Goal: Navigation & Orientation: Understand site structure

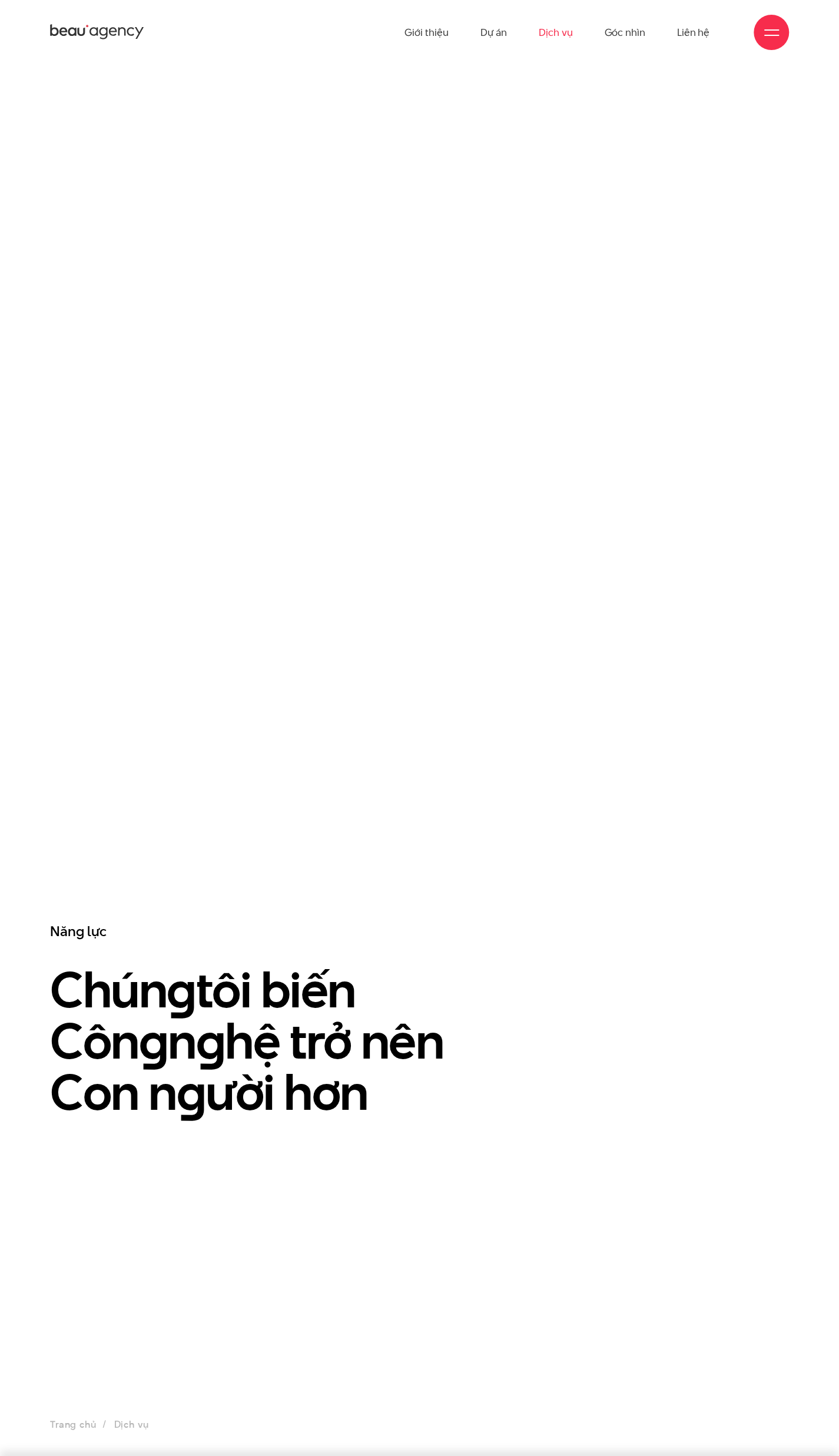
click at [105, 34] on icon at bounding box center [103, 33] width 8 height 12
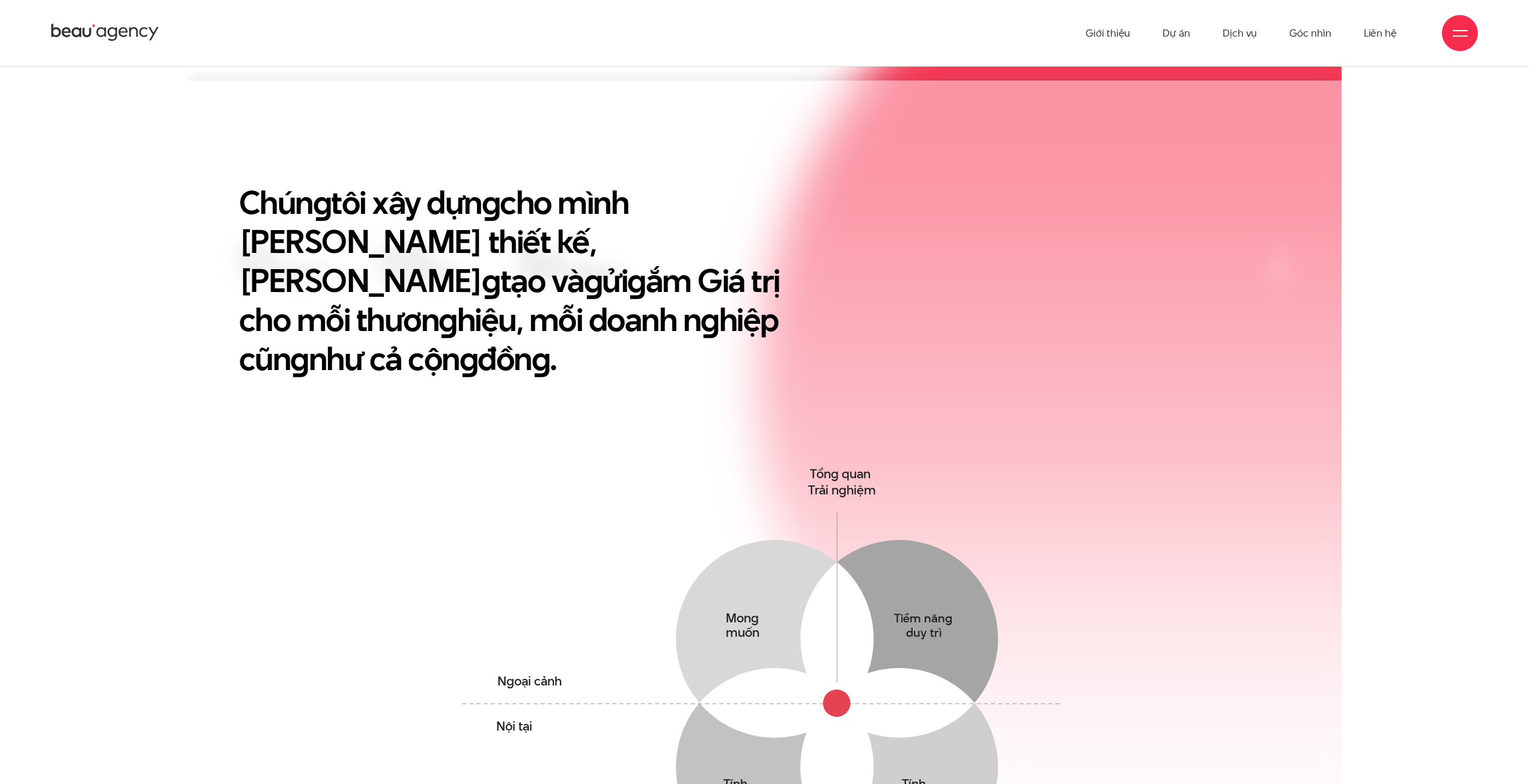
scroll to position [420, 0]
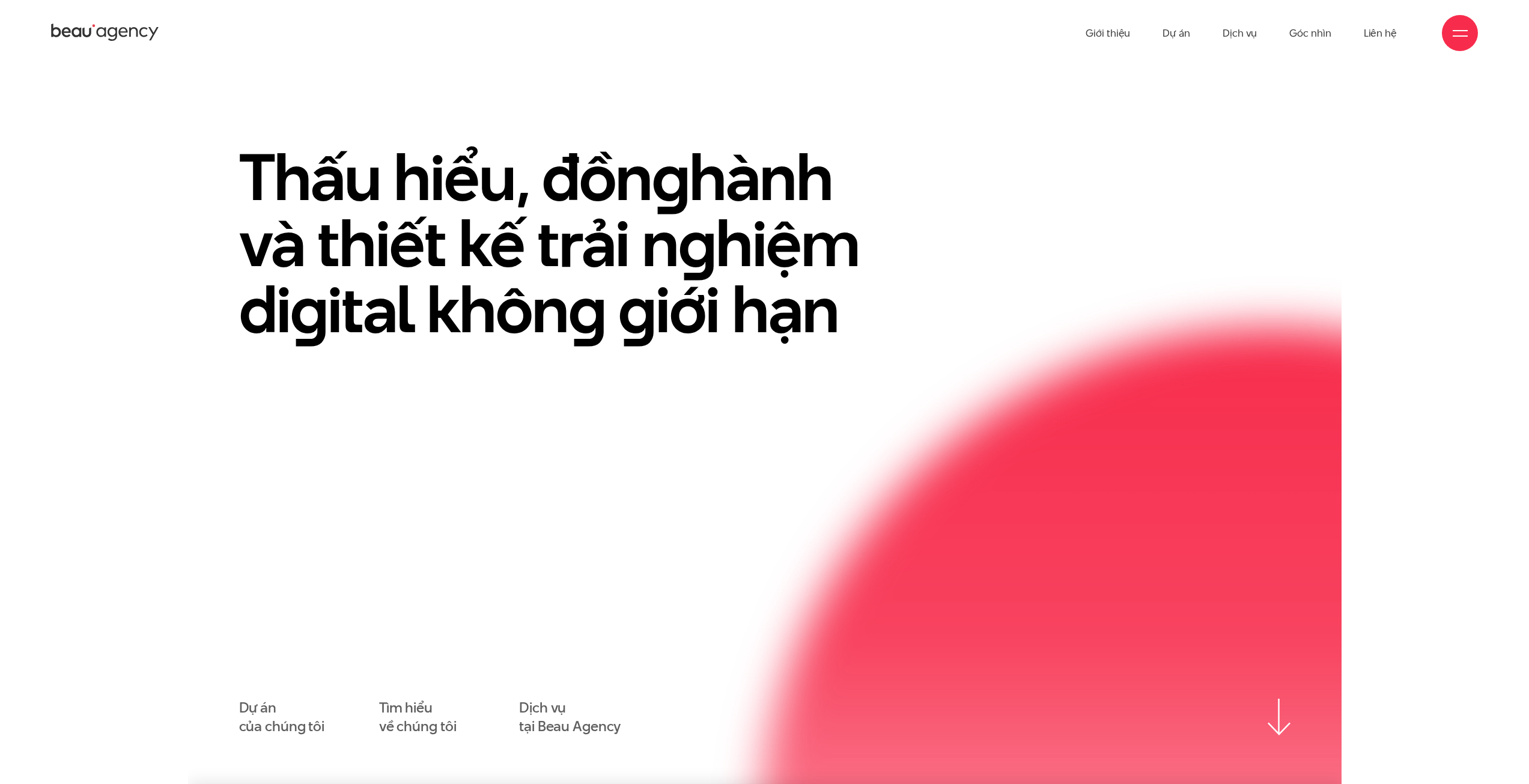
drag, startPoint x: 419, startPoint y: 49, endPoint x: 329, endPoint y: 103, distance: 105.0
click at [329, 103] on section "Thấu hiểu, đồn g hành và thiết kế trải n g hiệm di g ital khôn g g iới hạn Dự á…" at bounding box center [764, 425] width 1153 height 717
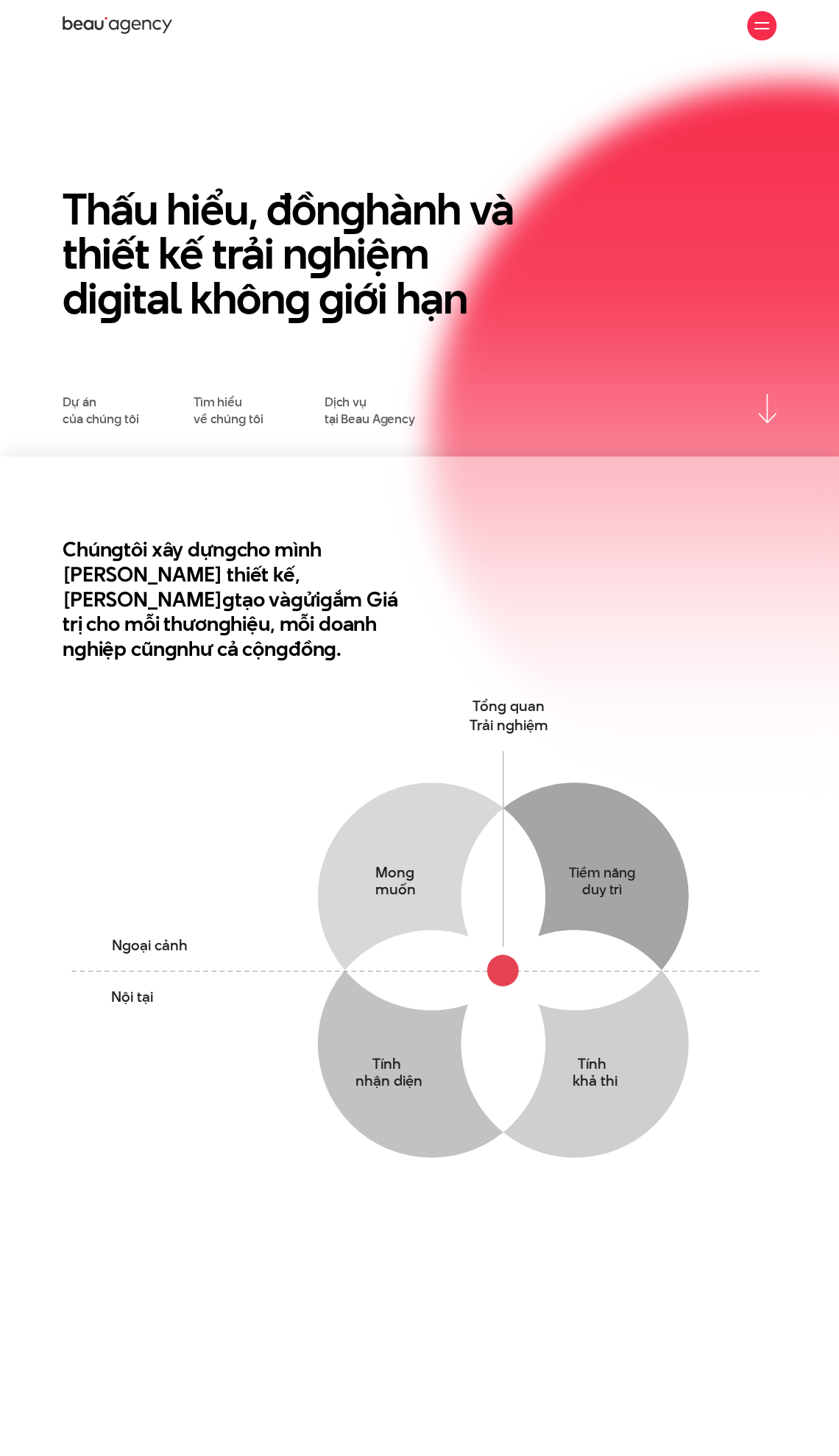
click at [769, 27] on div at bounding box center [761, 26] width 30 height 30
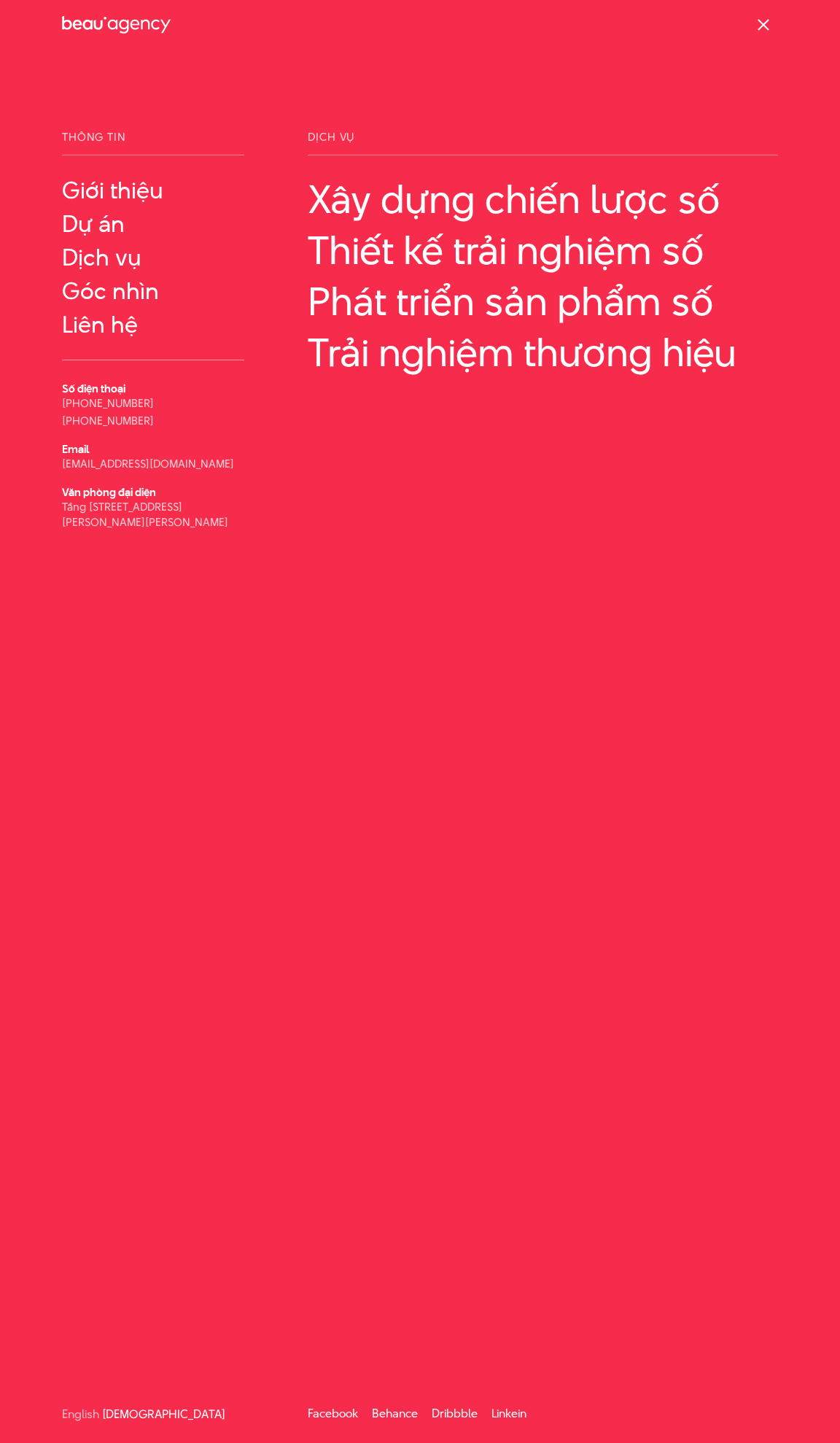
click at [769, 22] on div at bounding box center [763, 25] width 15 height 15
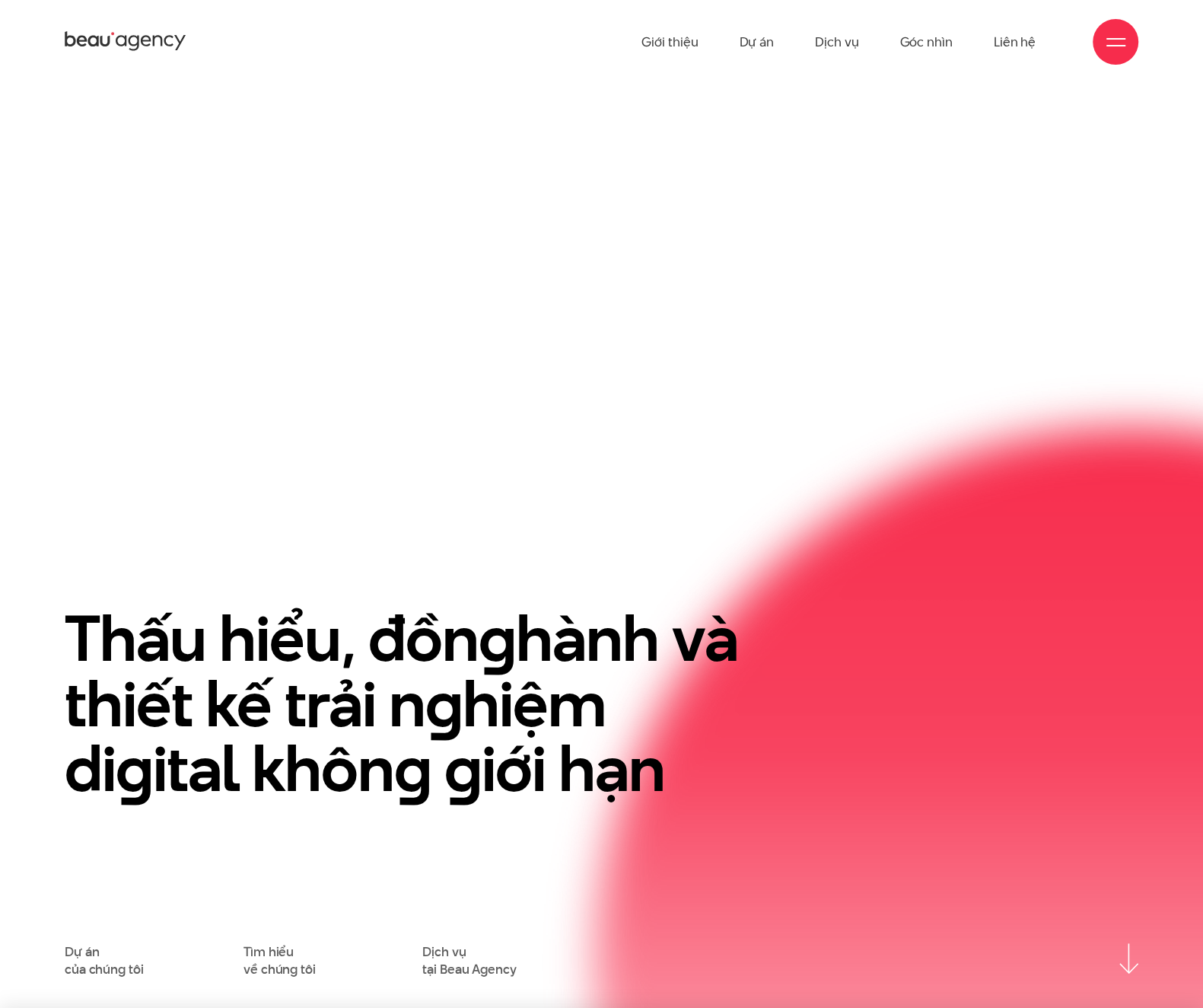
click at [867, 44] on div at bounding box center [1116, 41] width 19 height 19
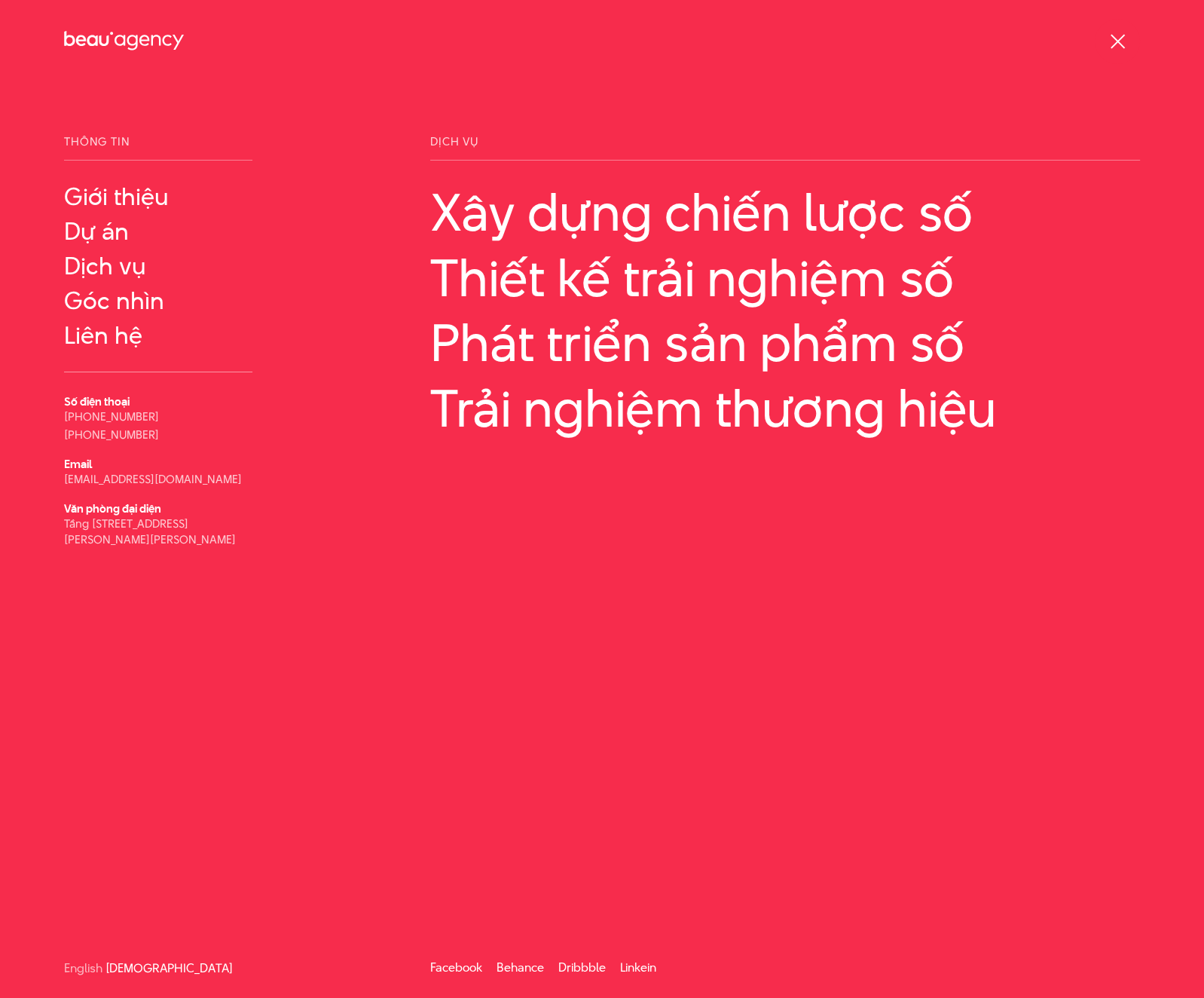
click at [858, 41] on span at bounding box center [1117, 41] width 14 height 14
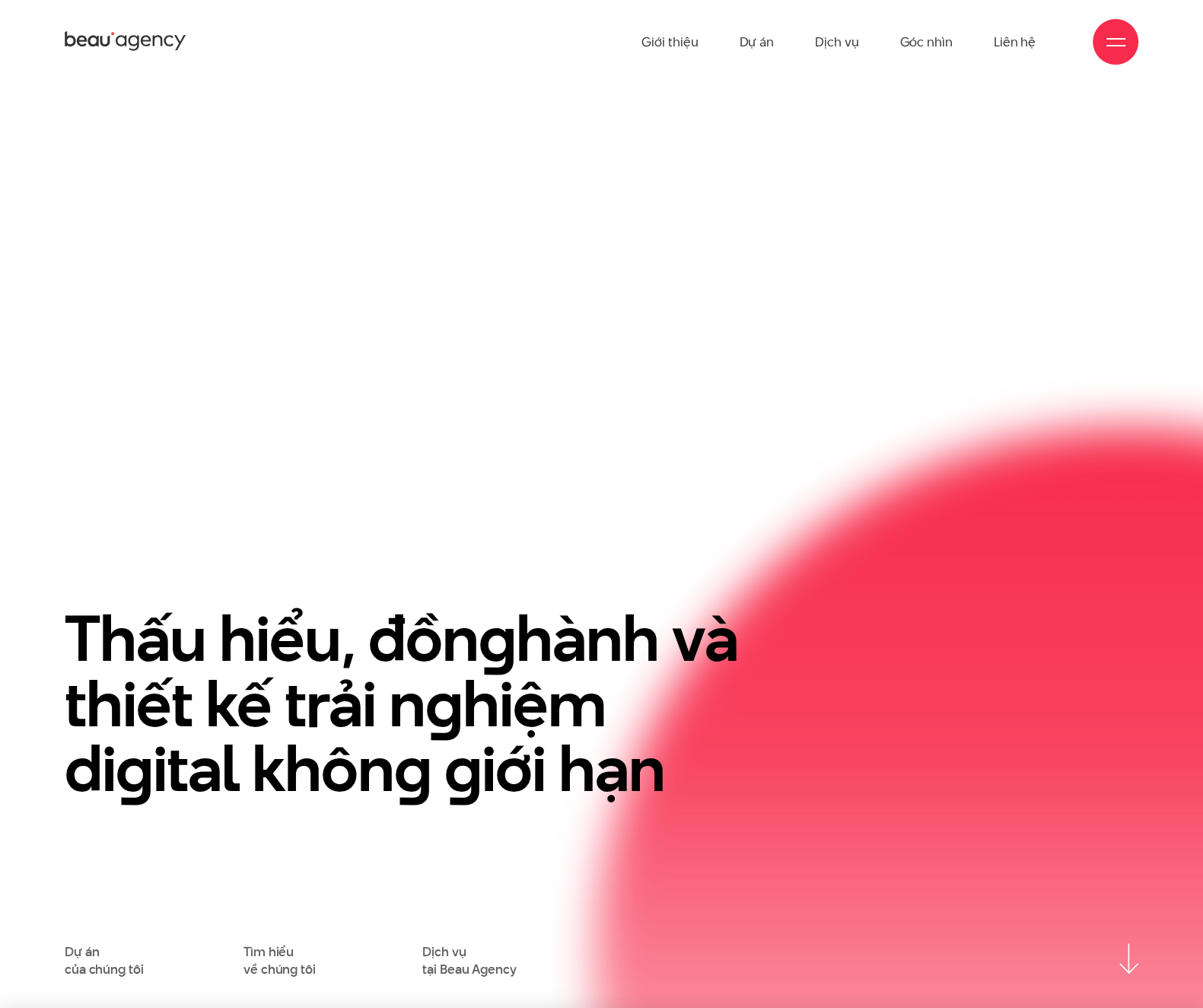
click at [615, 404] on div "Thấu hiểu, đồn g hành và thiết kế trải n g hiệm di g ital khôn g g iới hạn Dự á…" at bounding box center [601, 566] width 1073 height 821
click at [867, 48] on div at bounding box center [1116, 41] width 19 height 19
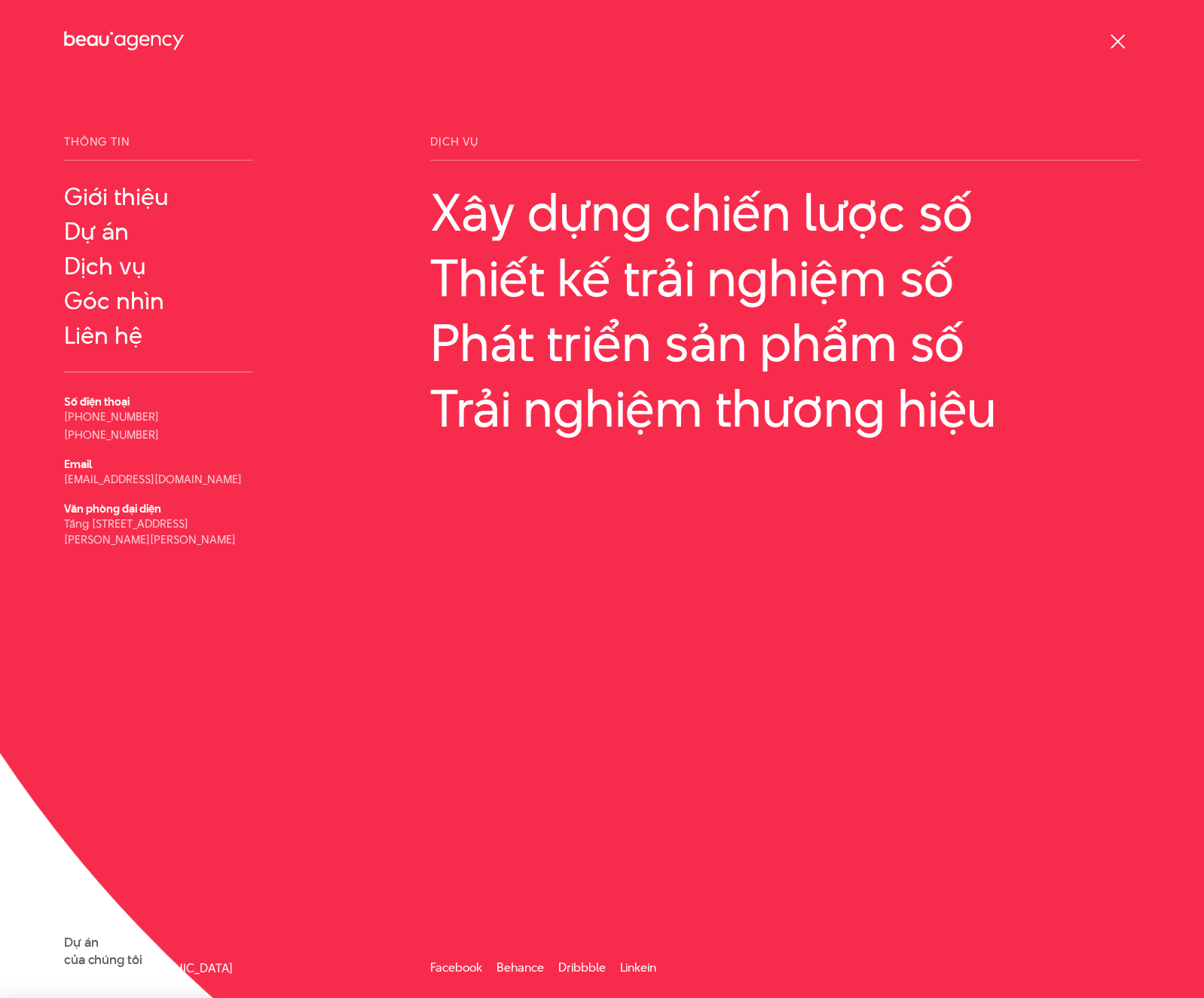
click at [858, 43] on span at bounding box center [1117, 41] width 14 height 14
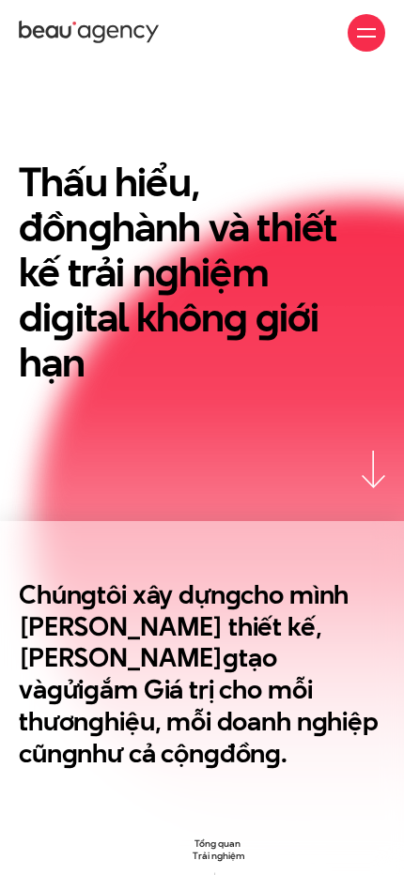
click at [363, 24] on div at bounding box center [366, 32] width 19 height 19
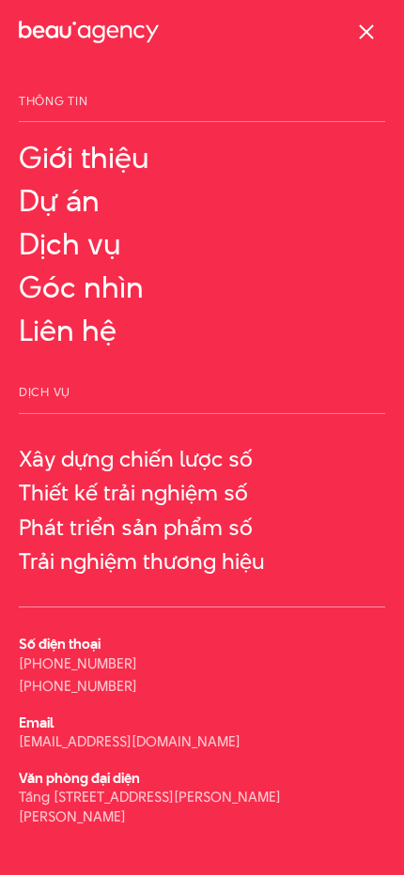
click at [368, 28] on span at bounding box center [366, 31] width 15 height 15
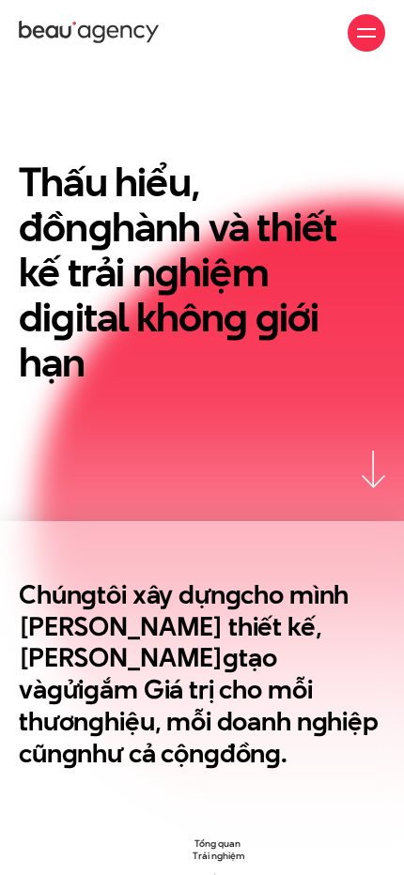
click at [368, 28] on span at bounding box center [366, 29] width 19 height 2
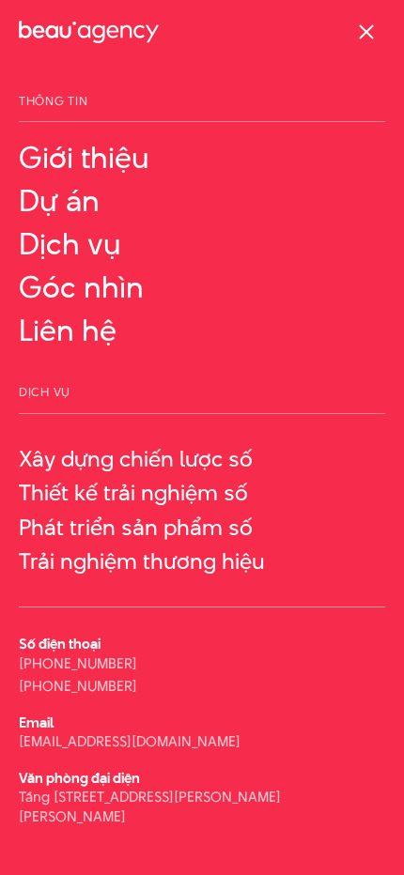
click at [368, 28] on span at bounding box center [366, 31] width 15 height 15
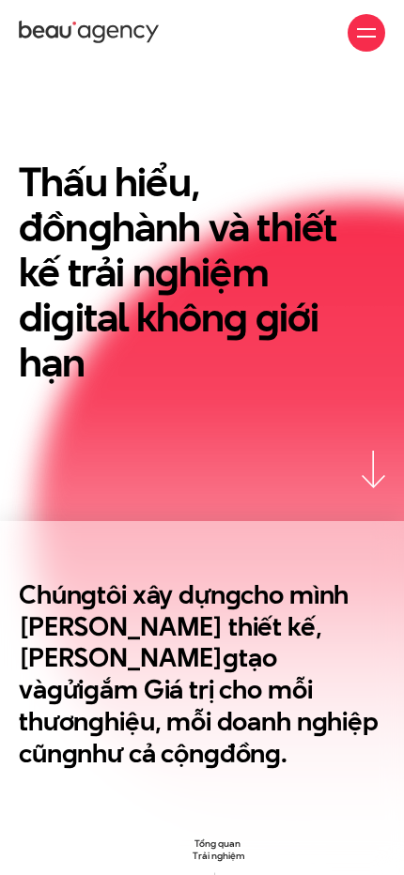
click at [366, 32] on div at bounding box center [366, 32] width 19 height 19
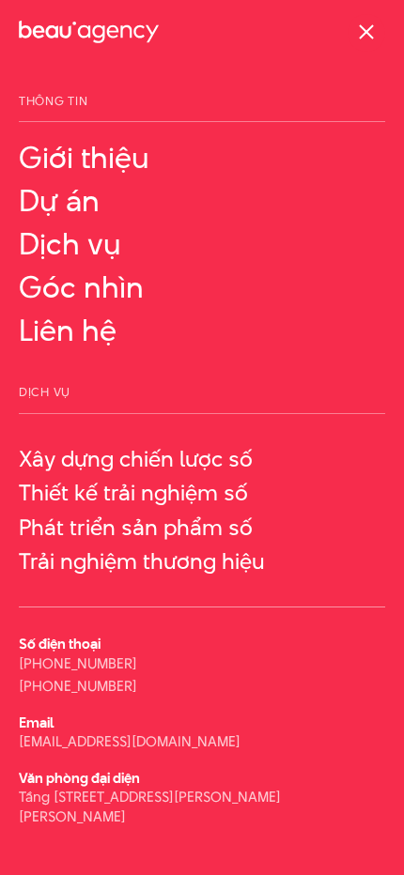
click at [374, 33] on div at bounding box center [366, 32] width 19 height 19
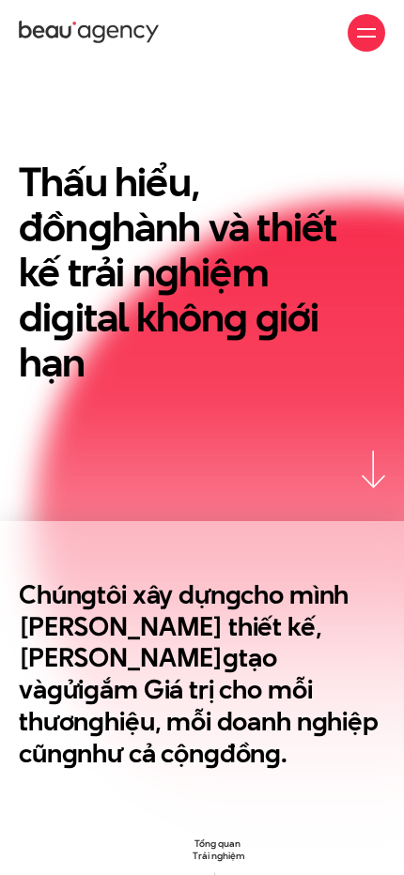
click at [366, 32] on div at bounding box center [366, 32] width 19 height 19
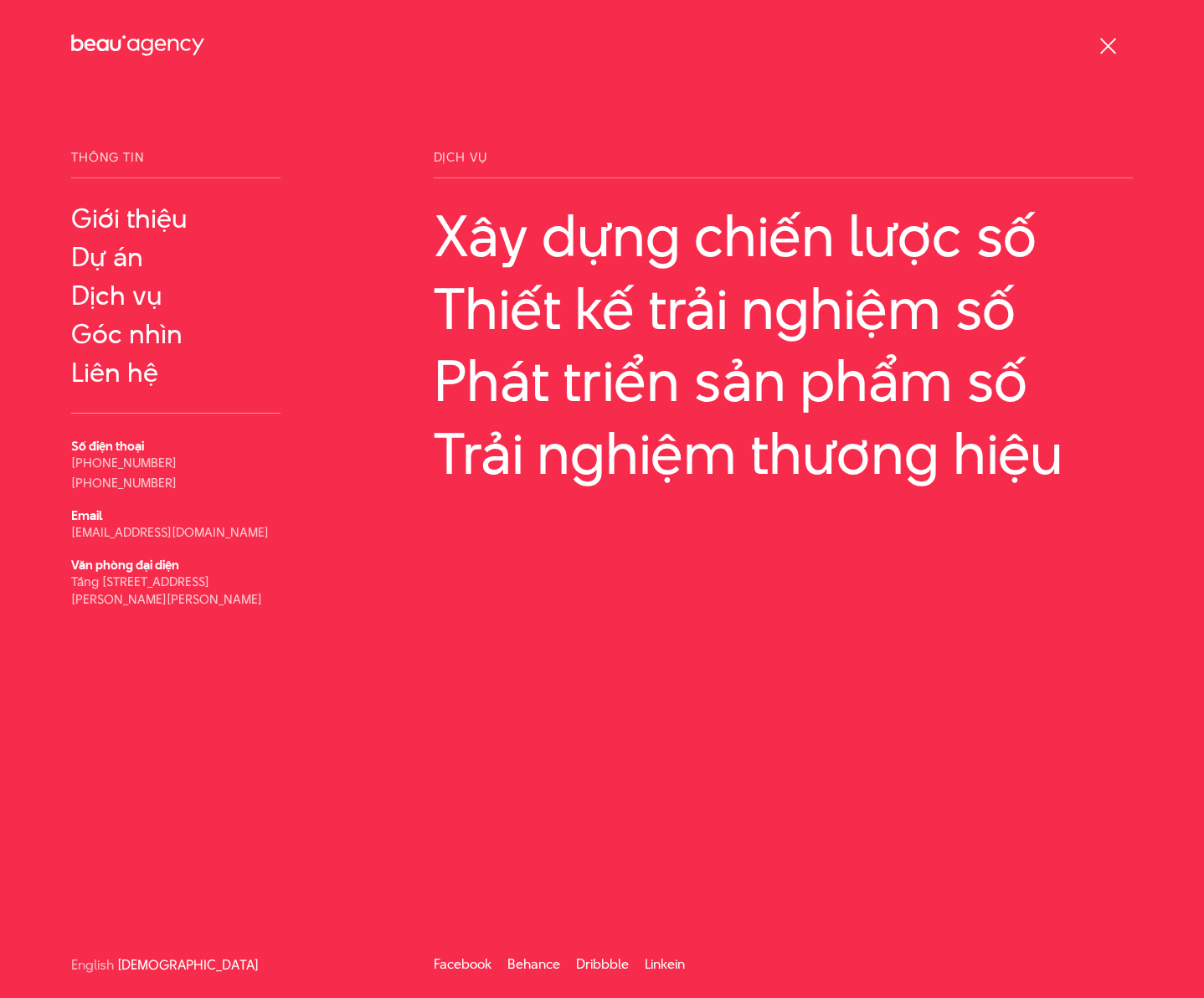
click at [954, 45] on div at bounding box center [1107, 45] width 20 height 20
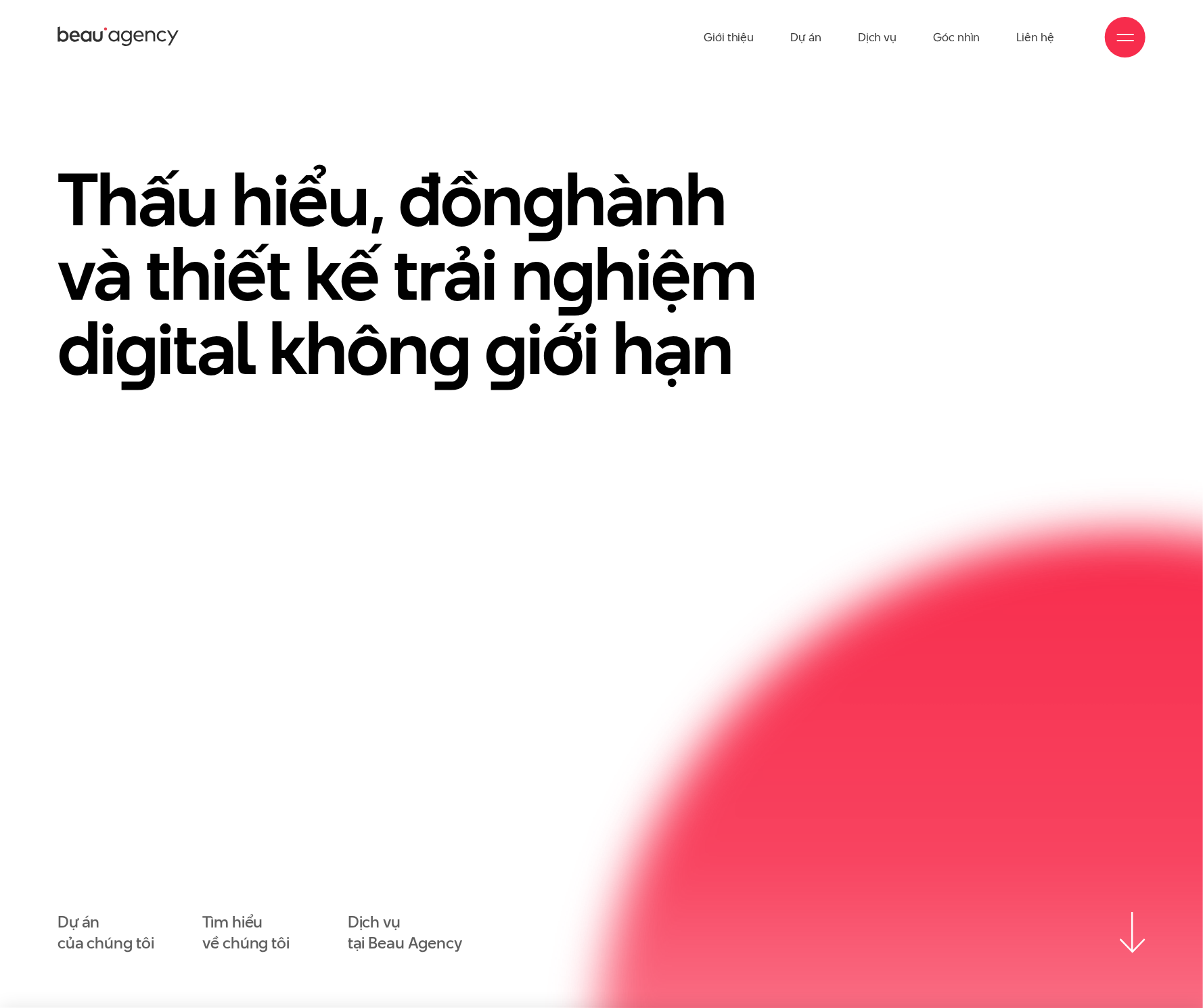
click at [771, 44] on div at bounding box center [1125, 37] width 17 height 17
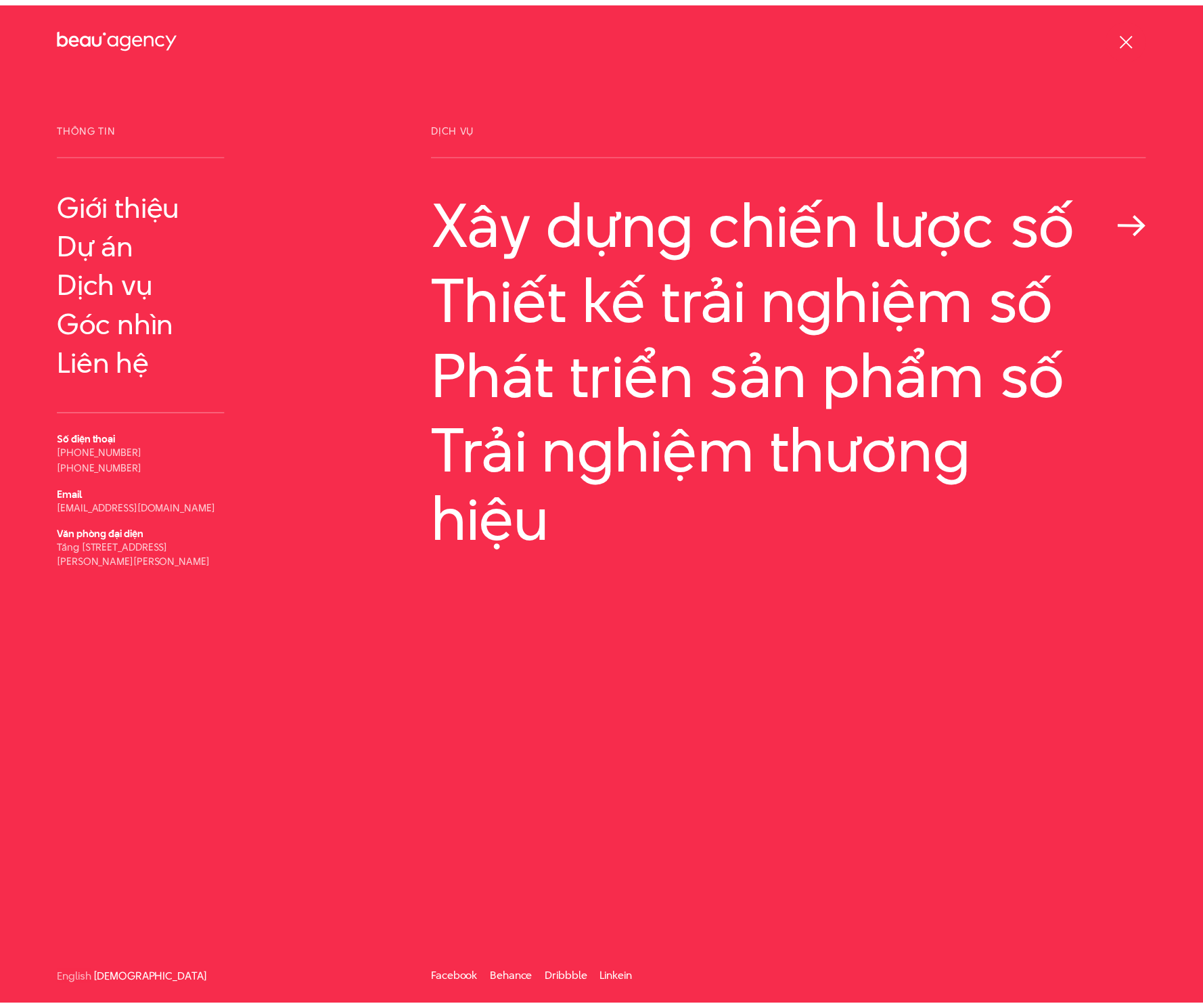
scroll to position [1, 0]
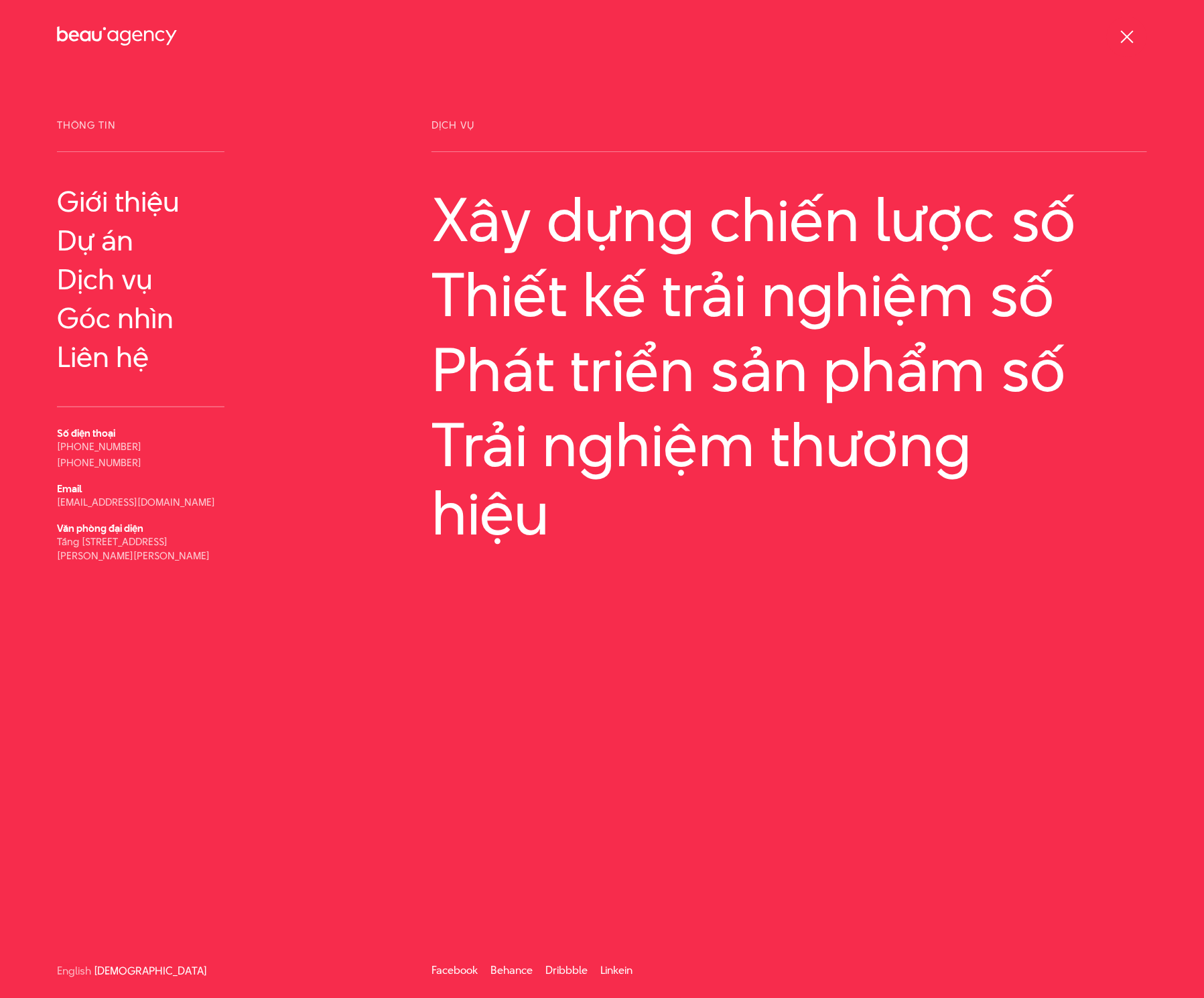
click at [763, 39] on div at bounding box center [1127, 36] width 16 height 16
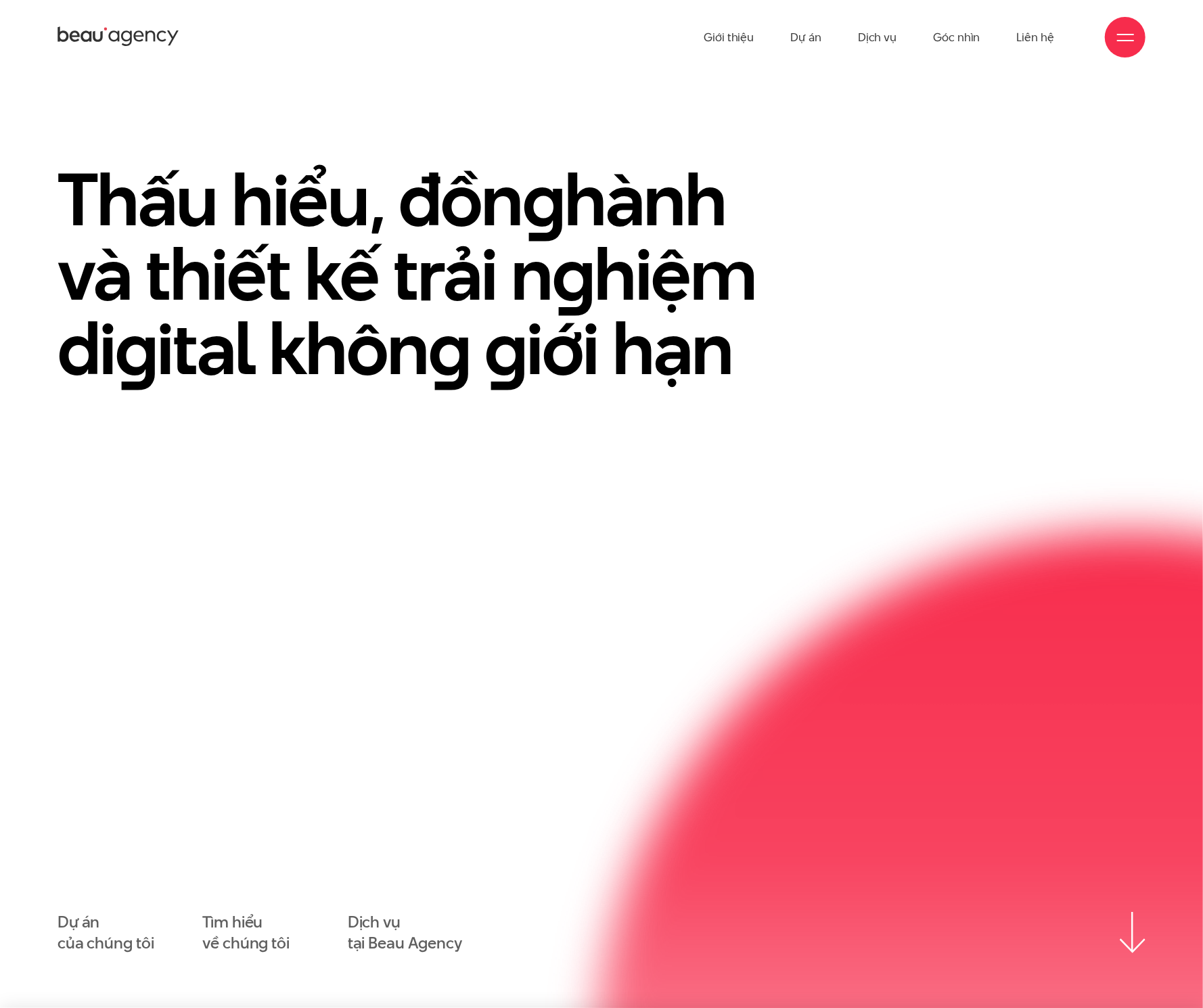
click at [771, 40] on span at bounding box center [1125, 40] width 17 height 1
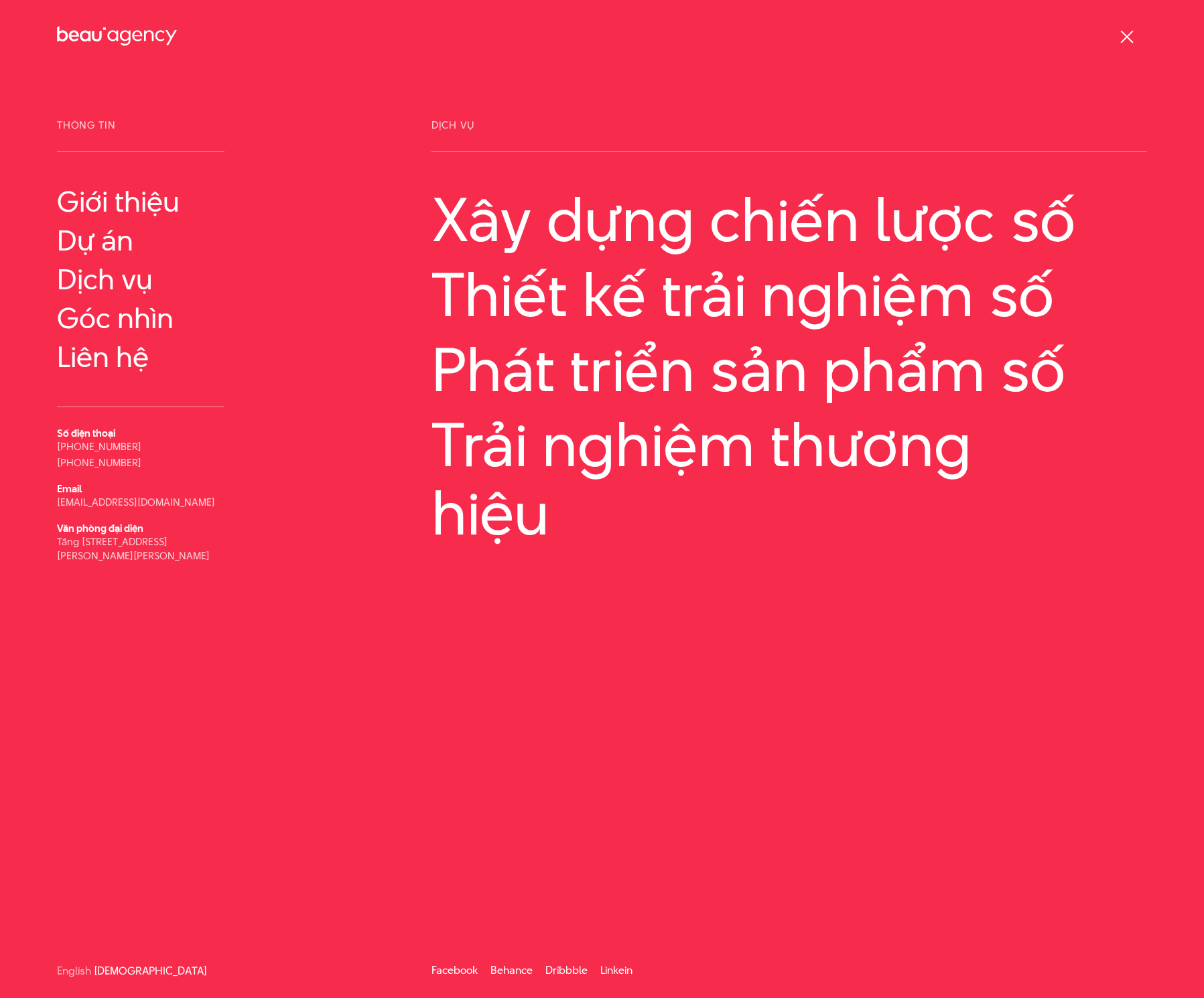
click at [763, 39] on span at bounding box center [1126, 36] width 13 height 13
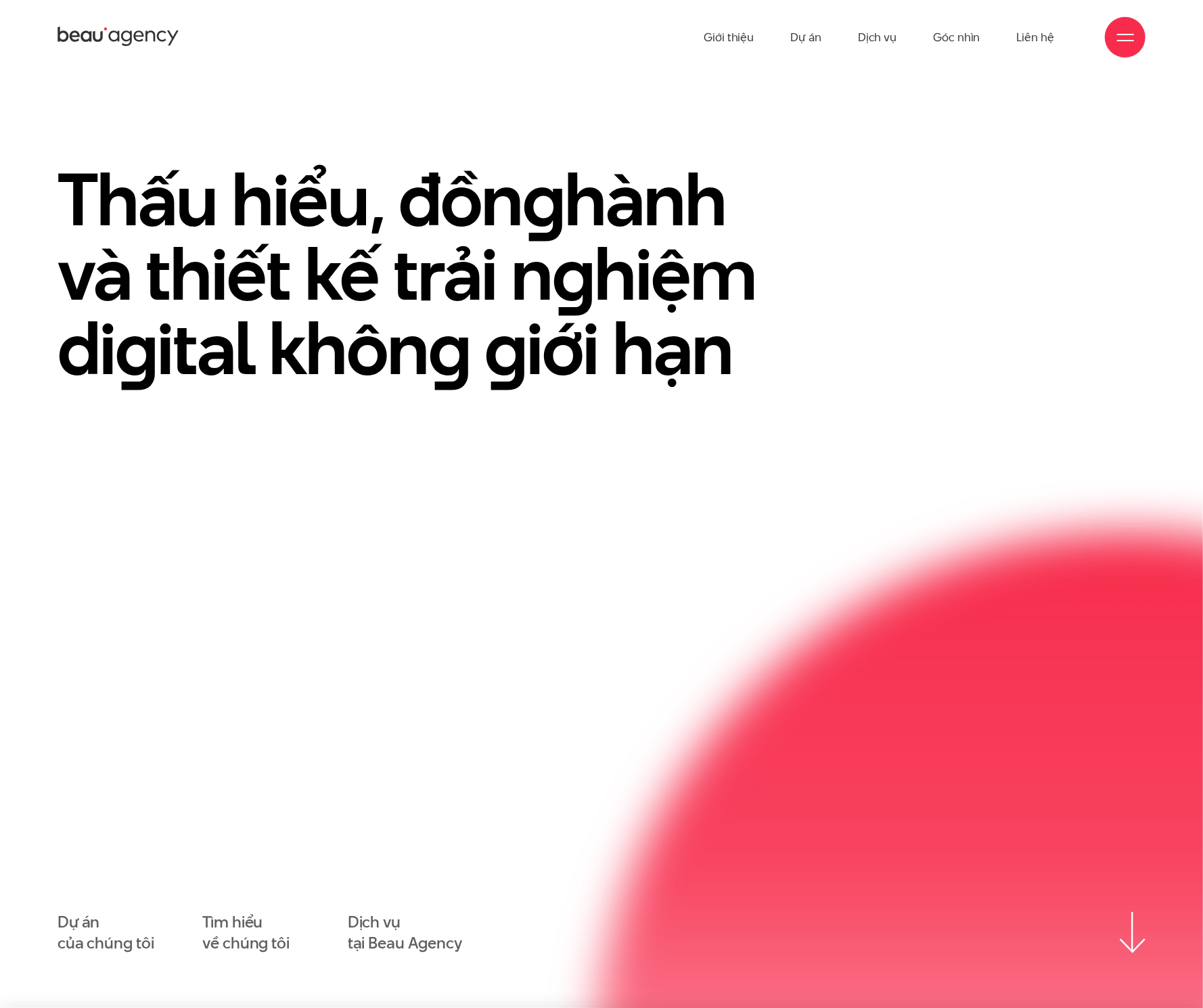
click at [771, 38] on div at bounding box center [1125, 37] width 17 height 17
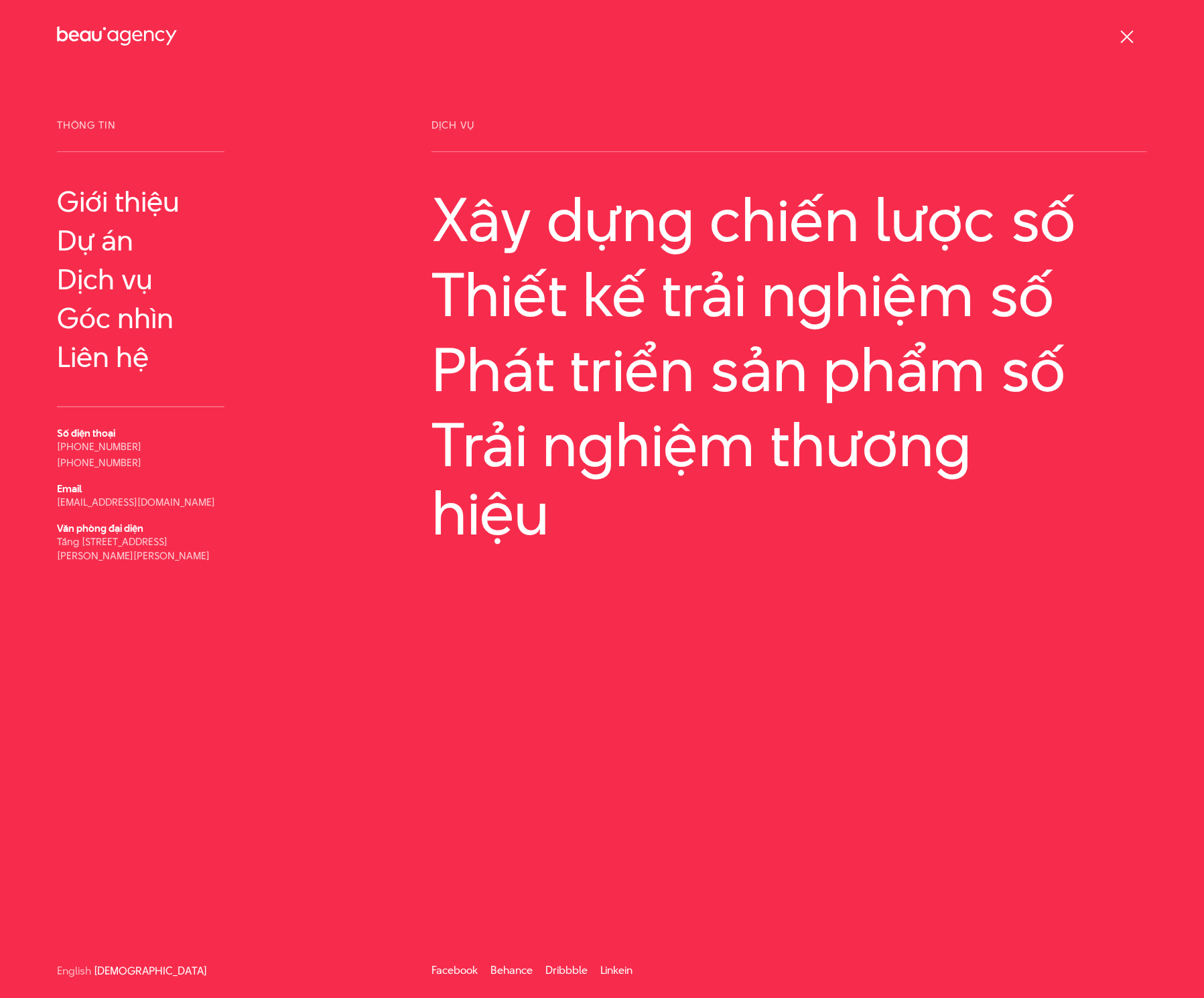
drag, startPoint x: 673, startPoint y: 138, endPoint x: 1123, endPoint y: 35, distance: 461.6
click at [763, 35] on div at bounding box center [1127, 36] width 16 height 16
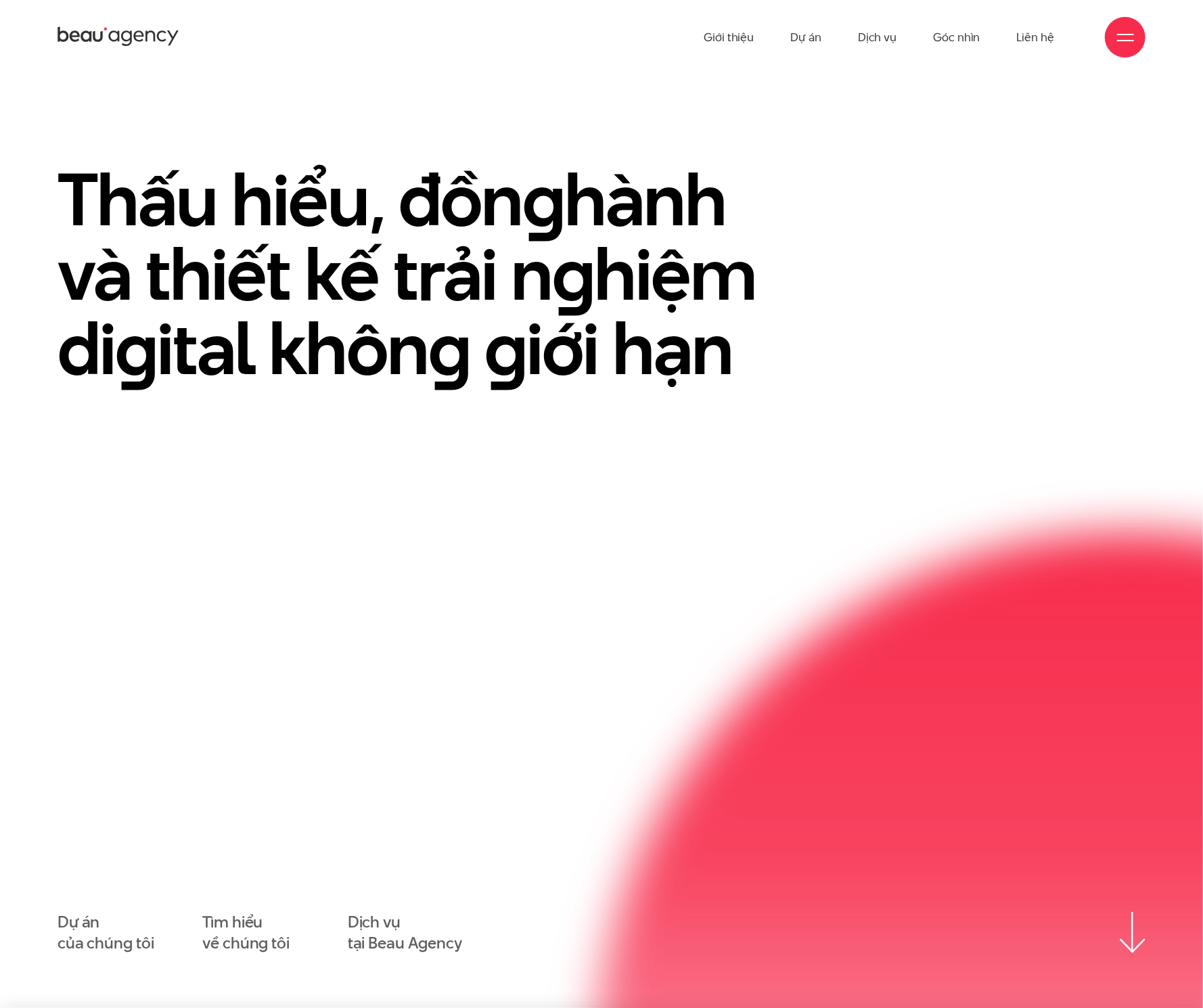
click at [771, 37] on div at bounding box center [1125, 37] width 40 height 40
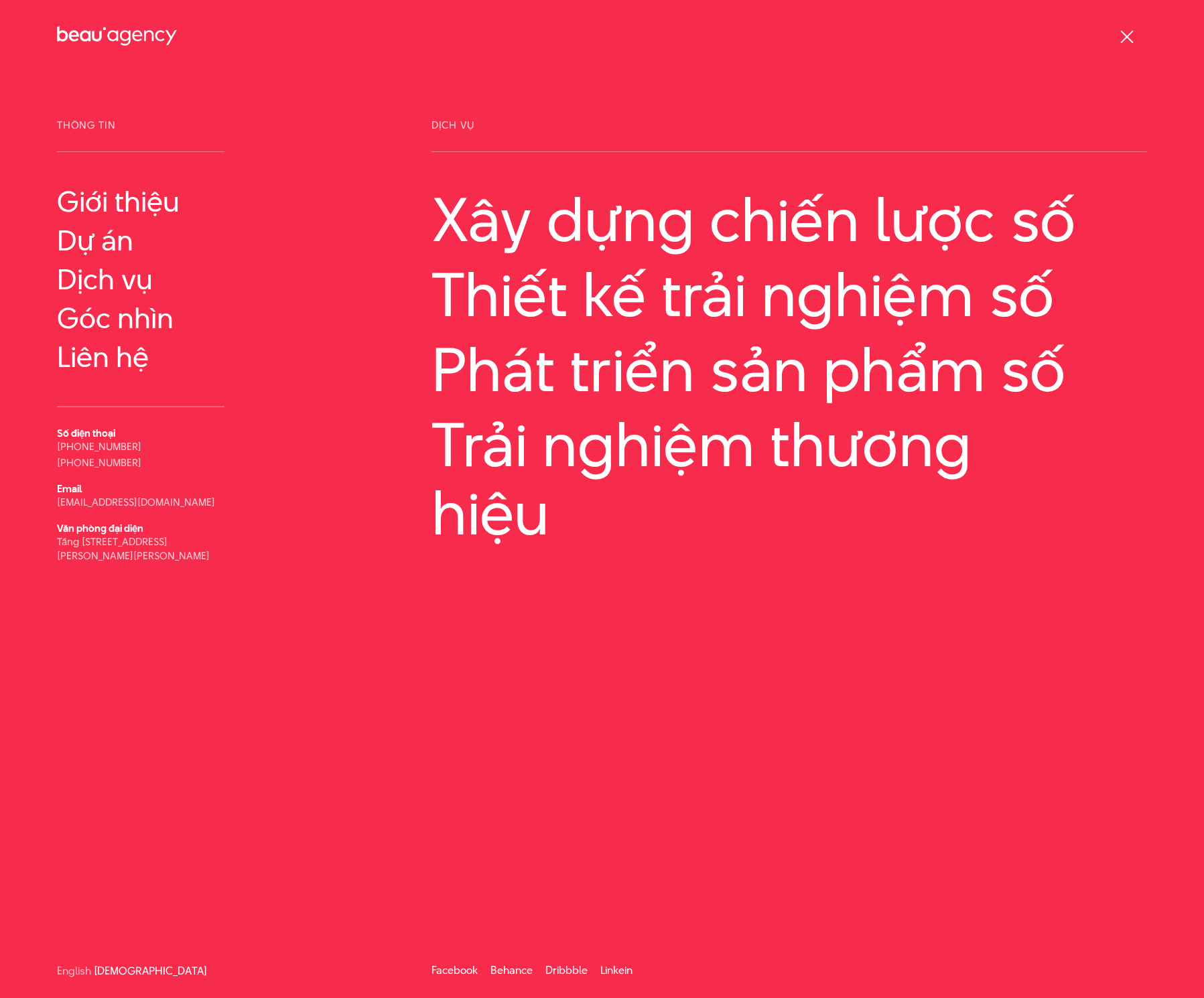
click at [763, 37] on span at bounding box center [1126, 36] width 13 height 13
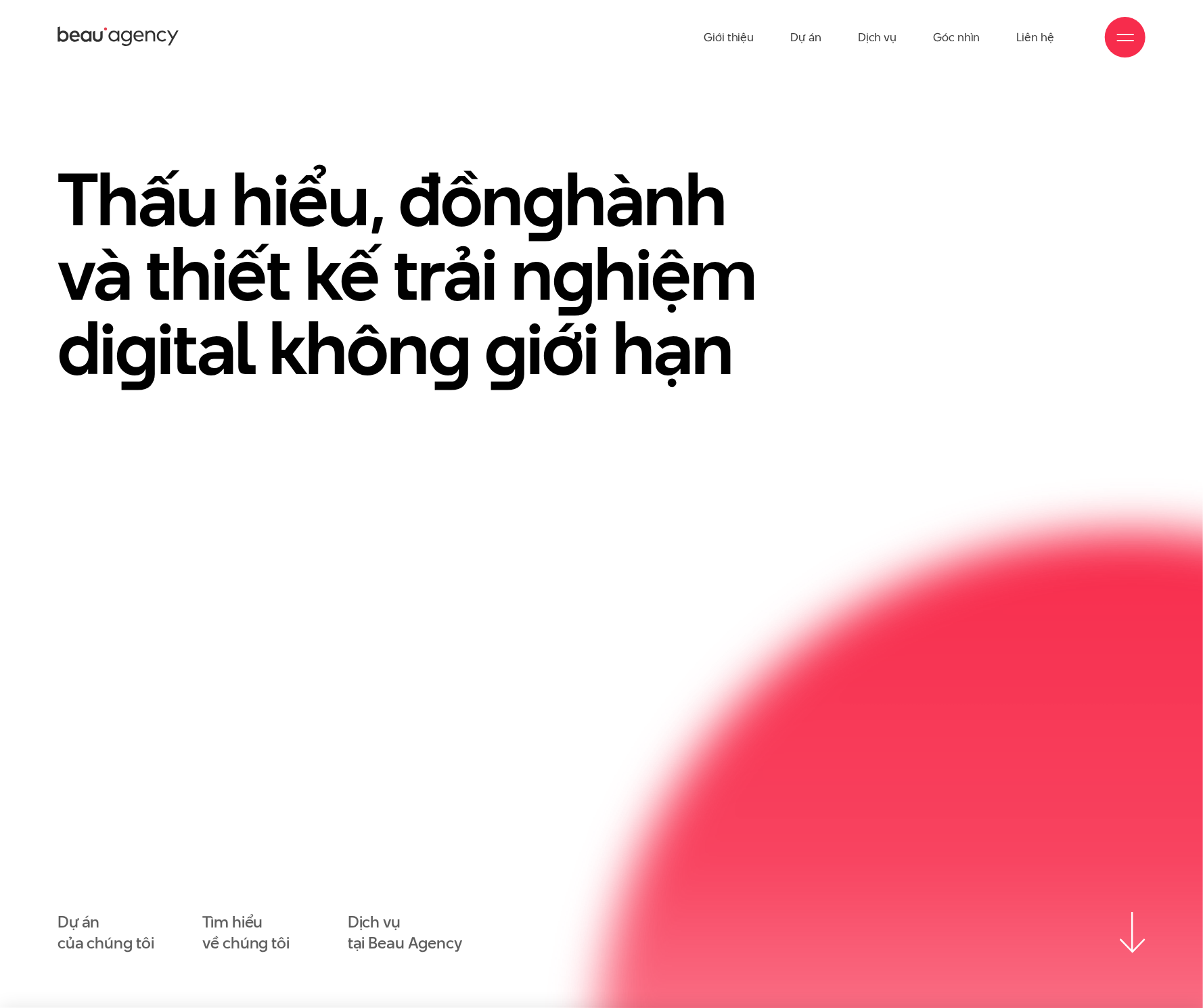
click at [771, 37] on div at bounding box center [1125, 37] width 40 height 40
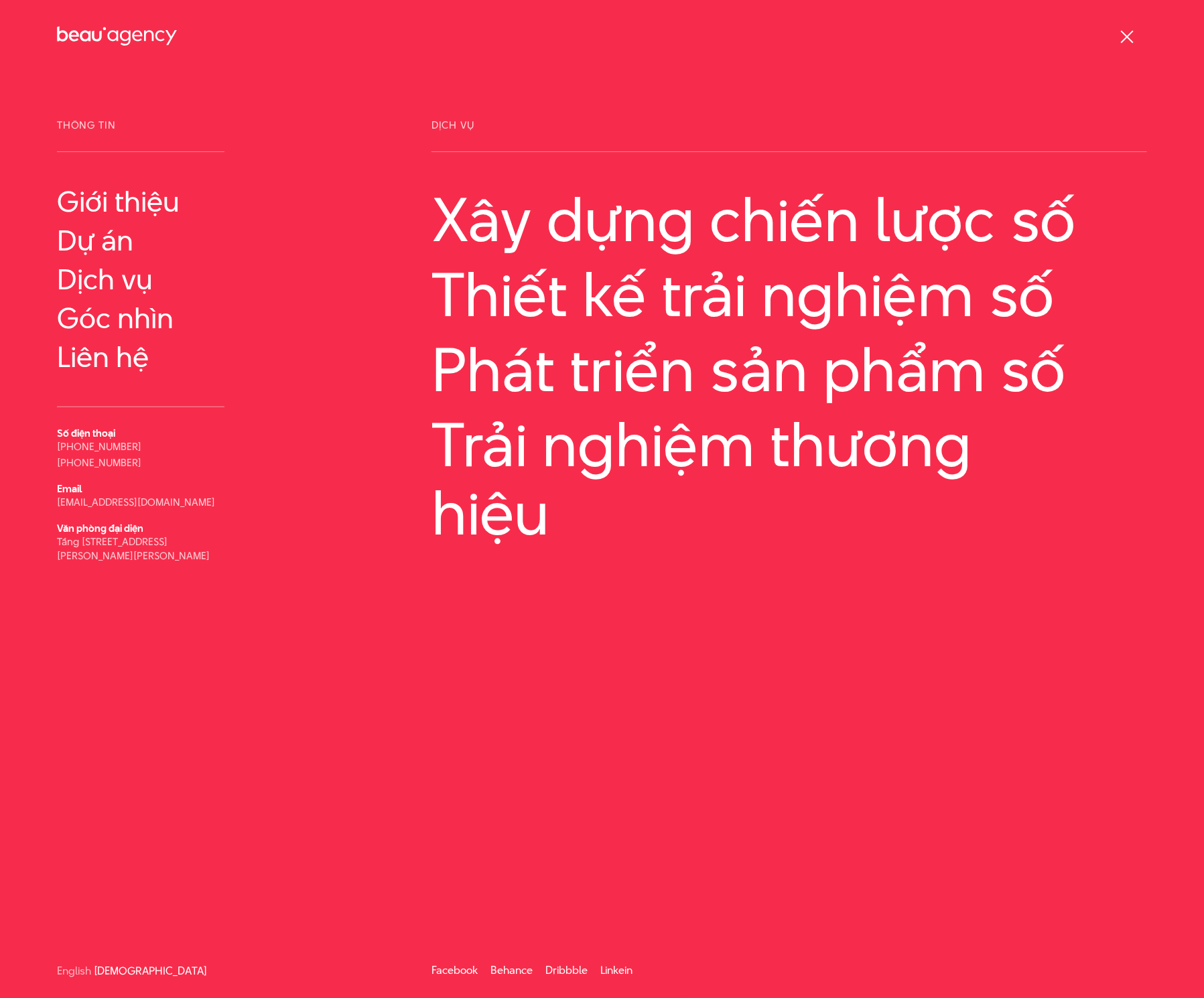
click at [763, 37] on span at bounding box center [1126, 36] width 13 height 13
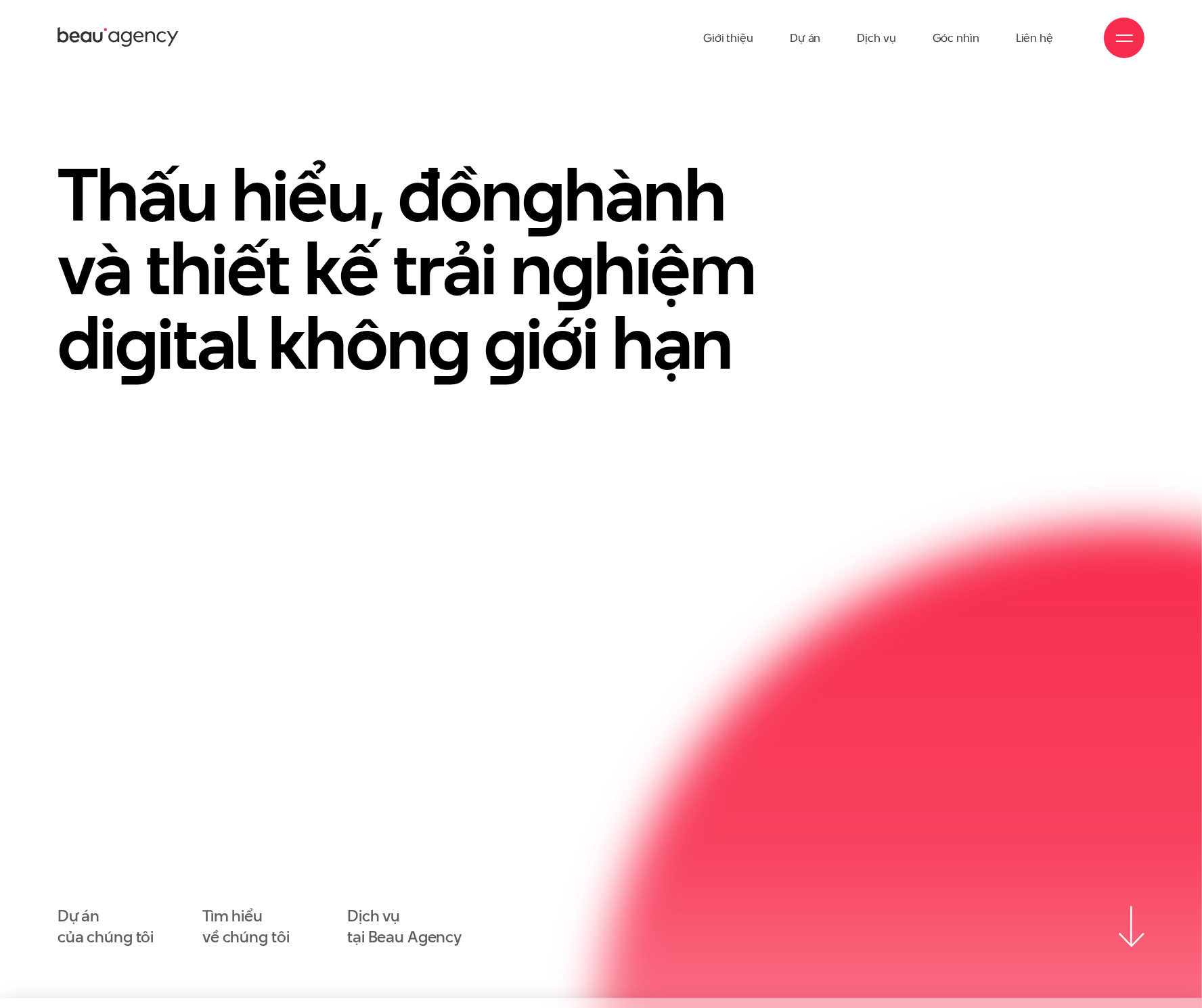
scroll to position [0, 0]
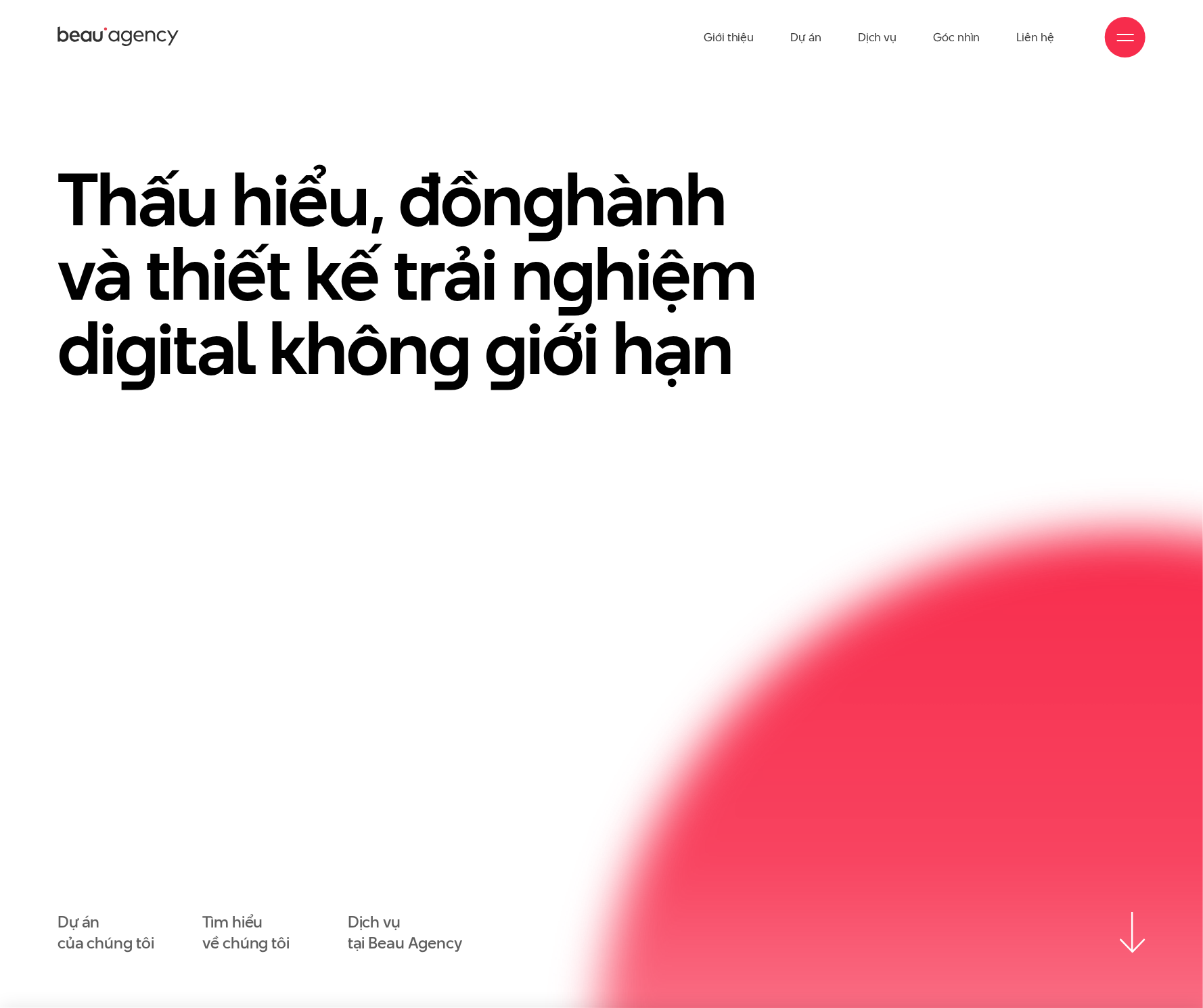
click at [771, 49] on div at bounding box center [1125, 37] width 40 height 40
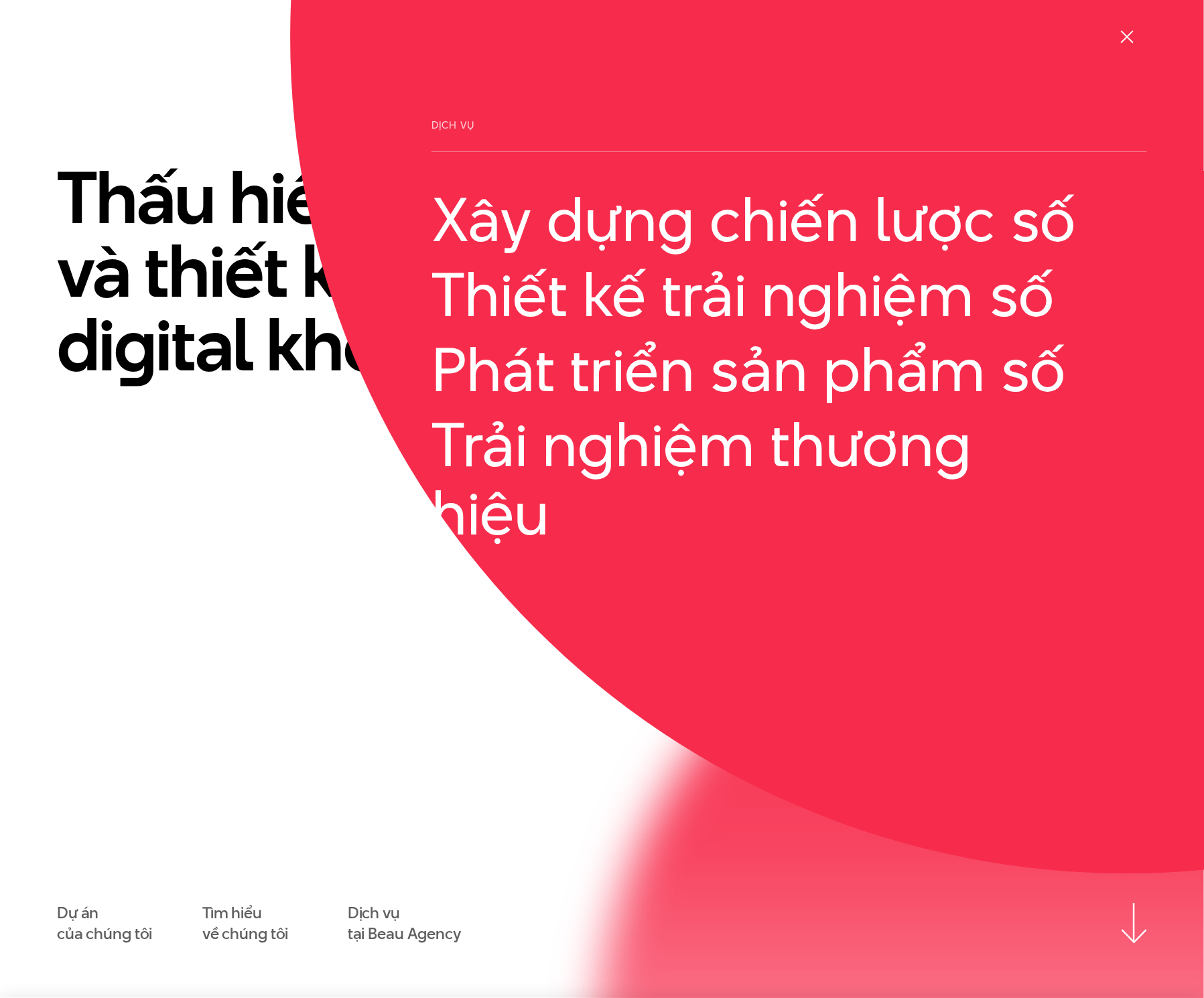
click at [763, 39] on div at bounding box center [1127, 36] width 16 height 16
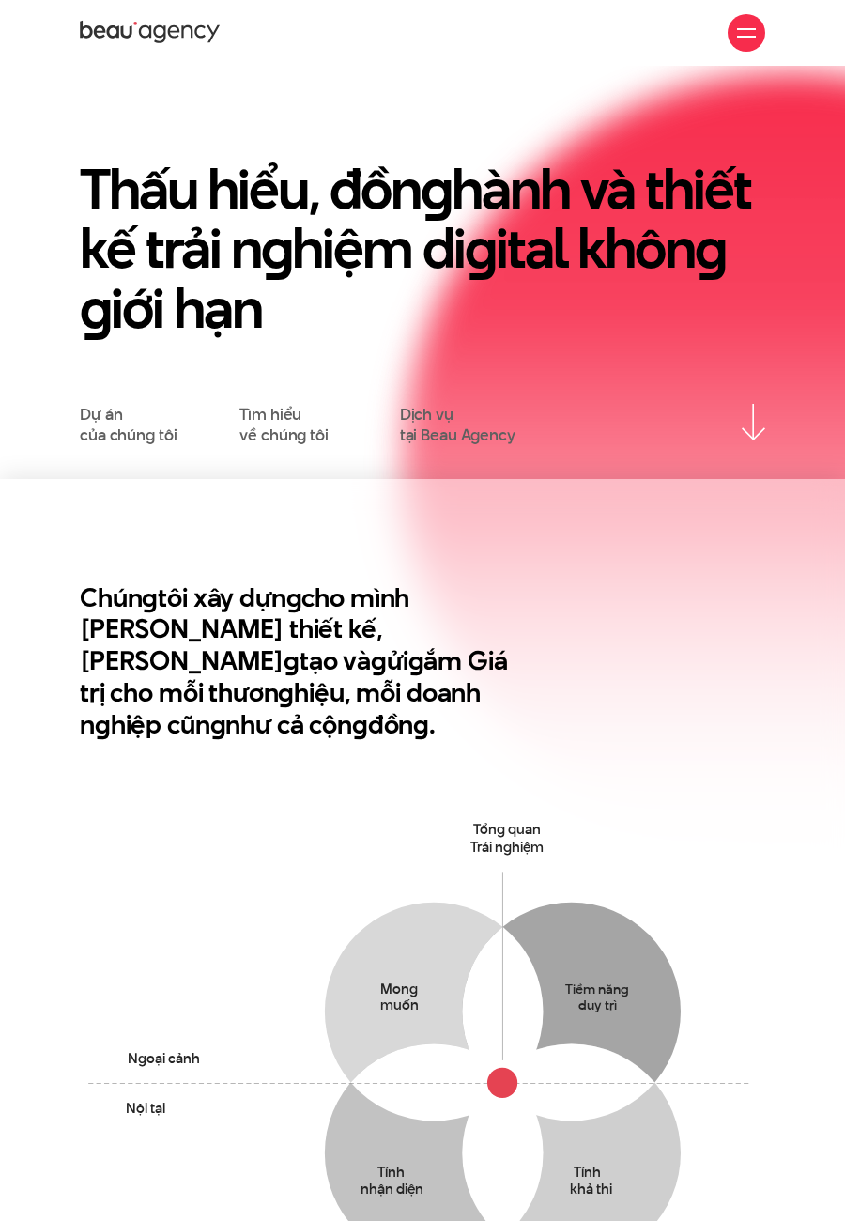
click at [752, 39] on div at bounding box center [746, 32] width 19 height 19
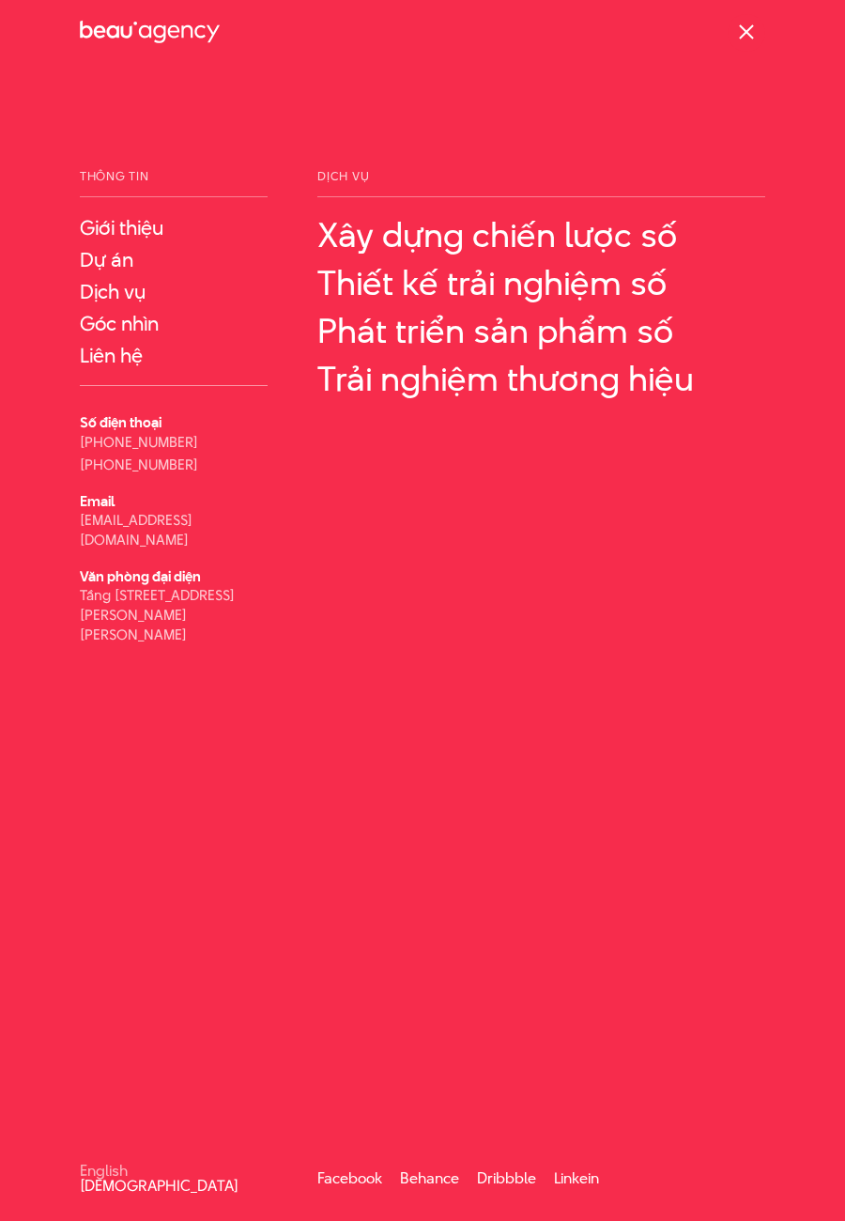
click at [747, 36] on div at bounding box center [746, 32] width 19 height 19
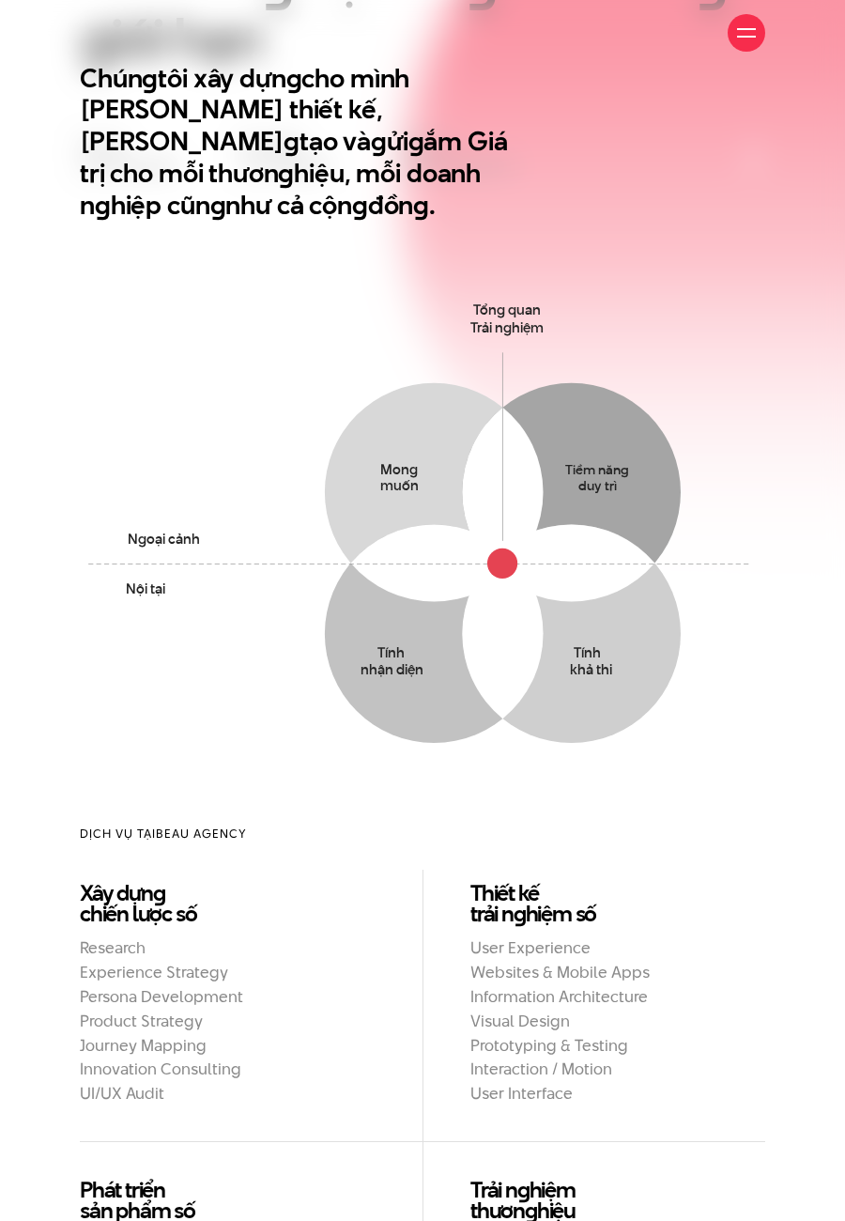
scroll to position [845, 0]
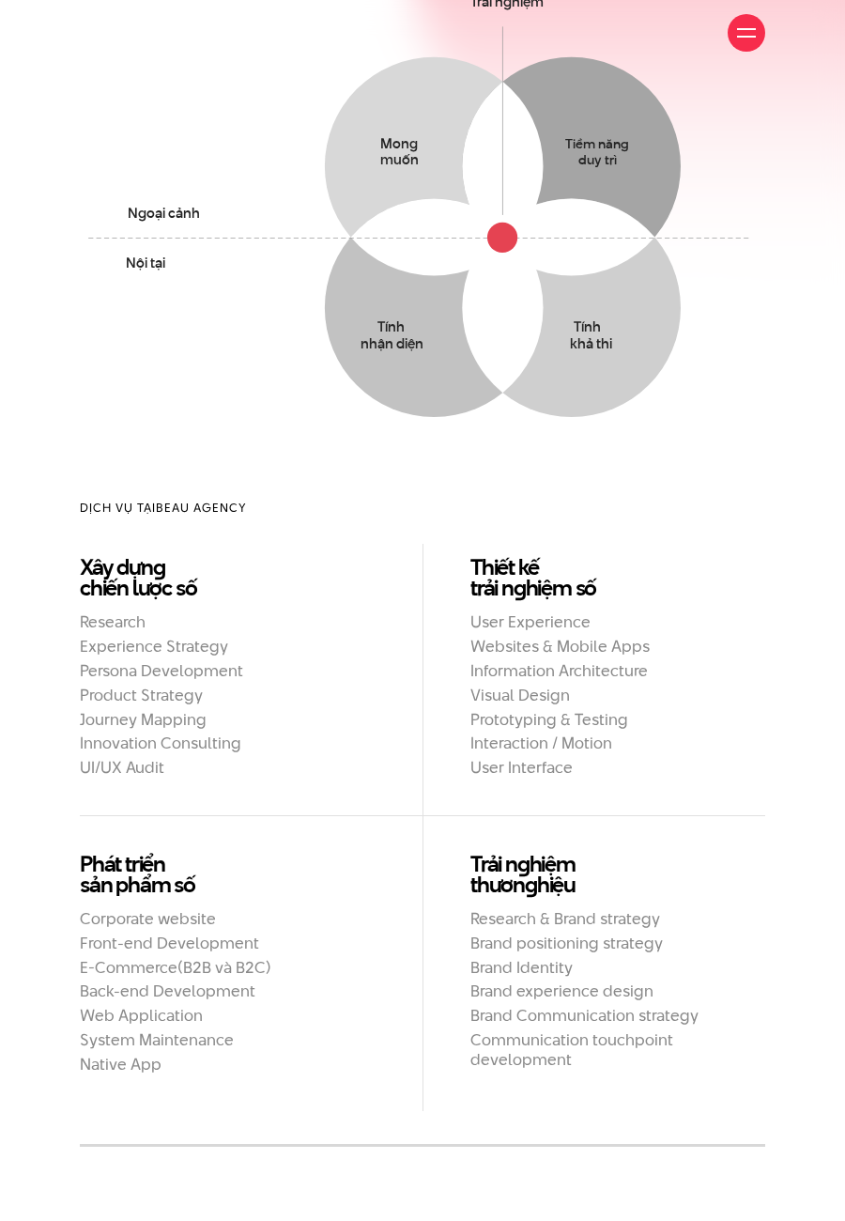
click at [755, 28] on span at bounding box center [746, 29] width 19 height 2
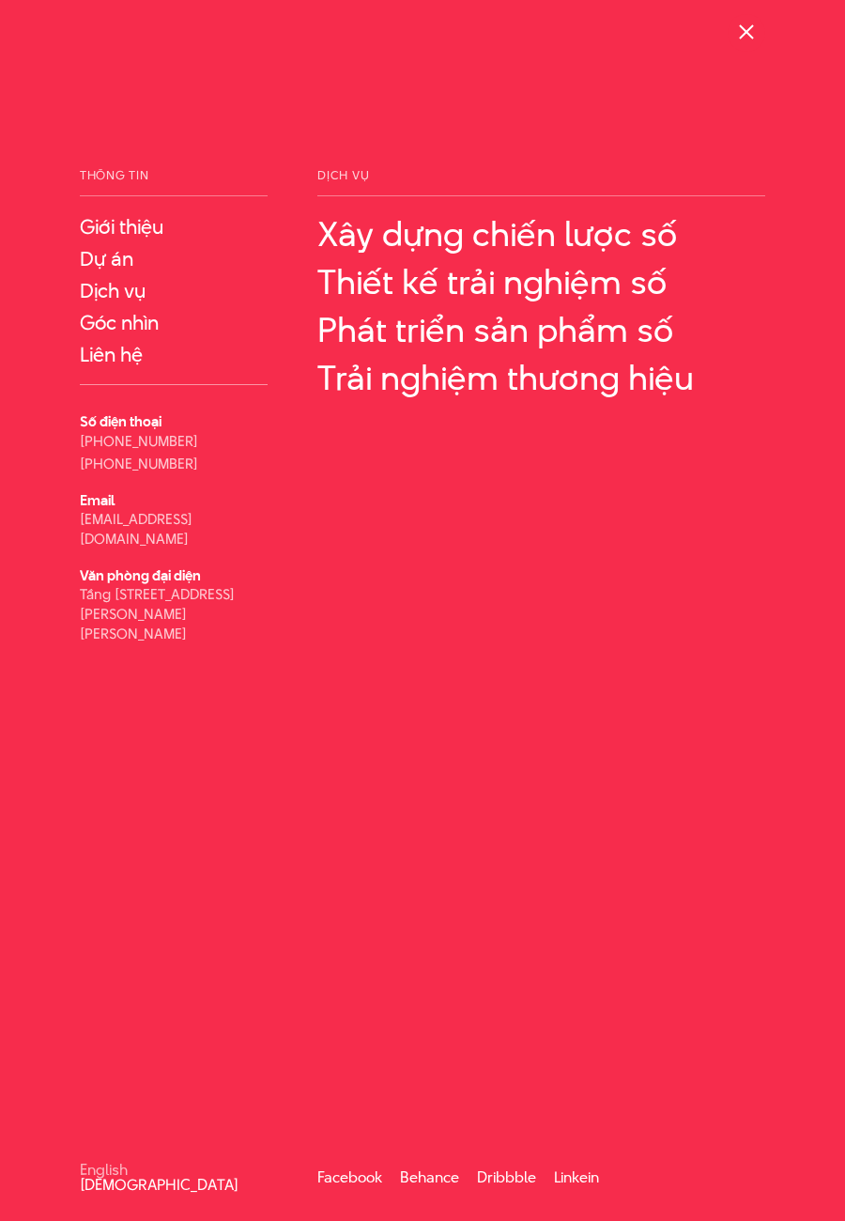
scroll to position [0, 0]
click at [744, 27] on span at bounding box center [746, 31] width 15 height 15
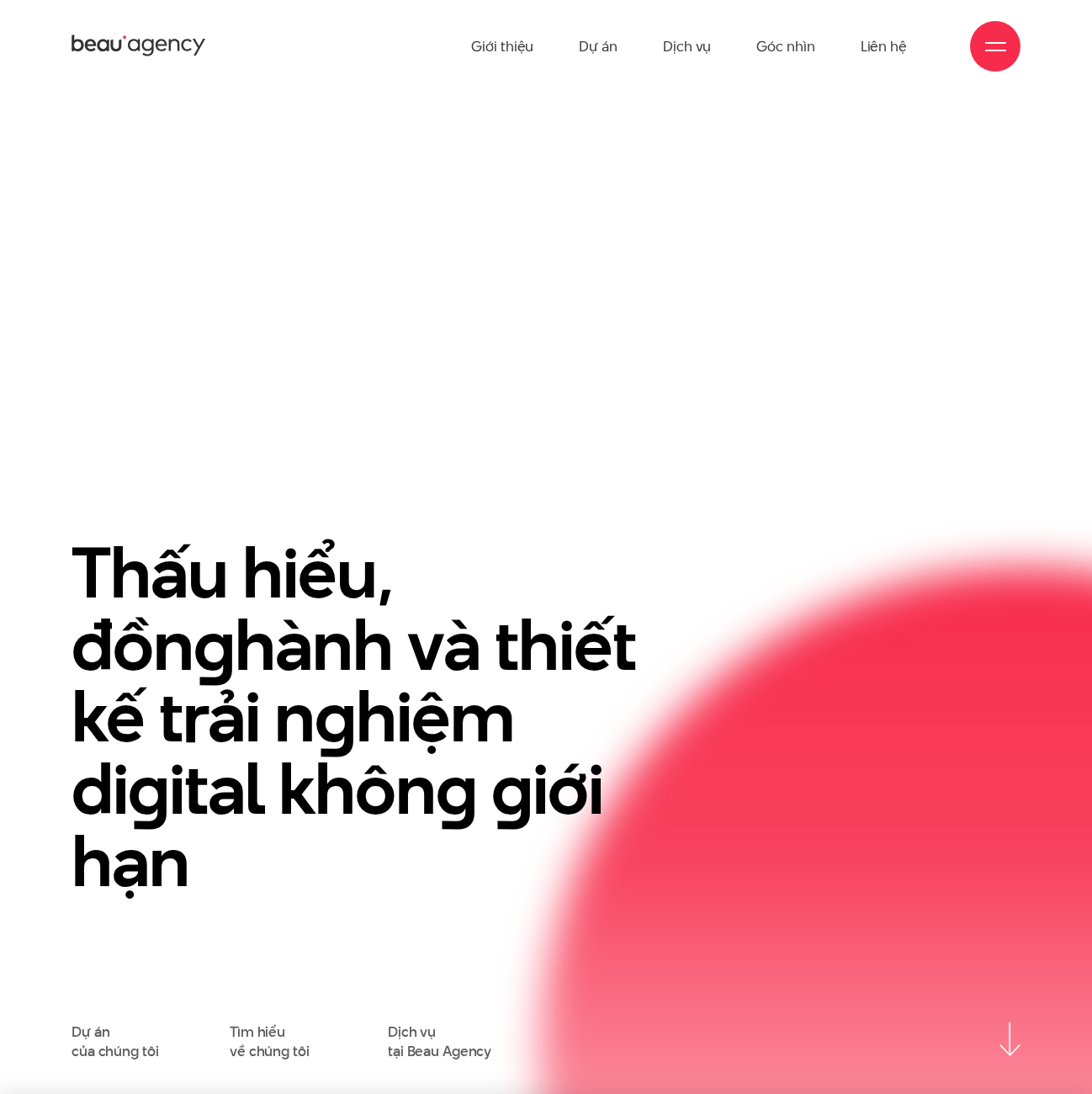
click at [741, 252] on div "Thấu hiểu, đồn g hành và thiết kế trải n g hiệm di g ital khôn g g iới hạn Dự á…" at bounding box center [546, 616] width 949 height 888
click at [747, 217] on div "Thấu hiểu, đồn g hành và thiết kế trải n g hiệm di g ital khôn g g iới hạn Dự á…" at bounding box center [546, 616] width 949 height 888
click at [812, 211] on div "Thấu hiểu, đồn g hành và thiết kế trải n g hiệm di g ital khôn g g iới hạn Dự á…" at bounding box center [546, 616] width 949 height 888
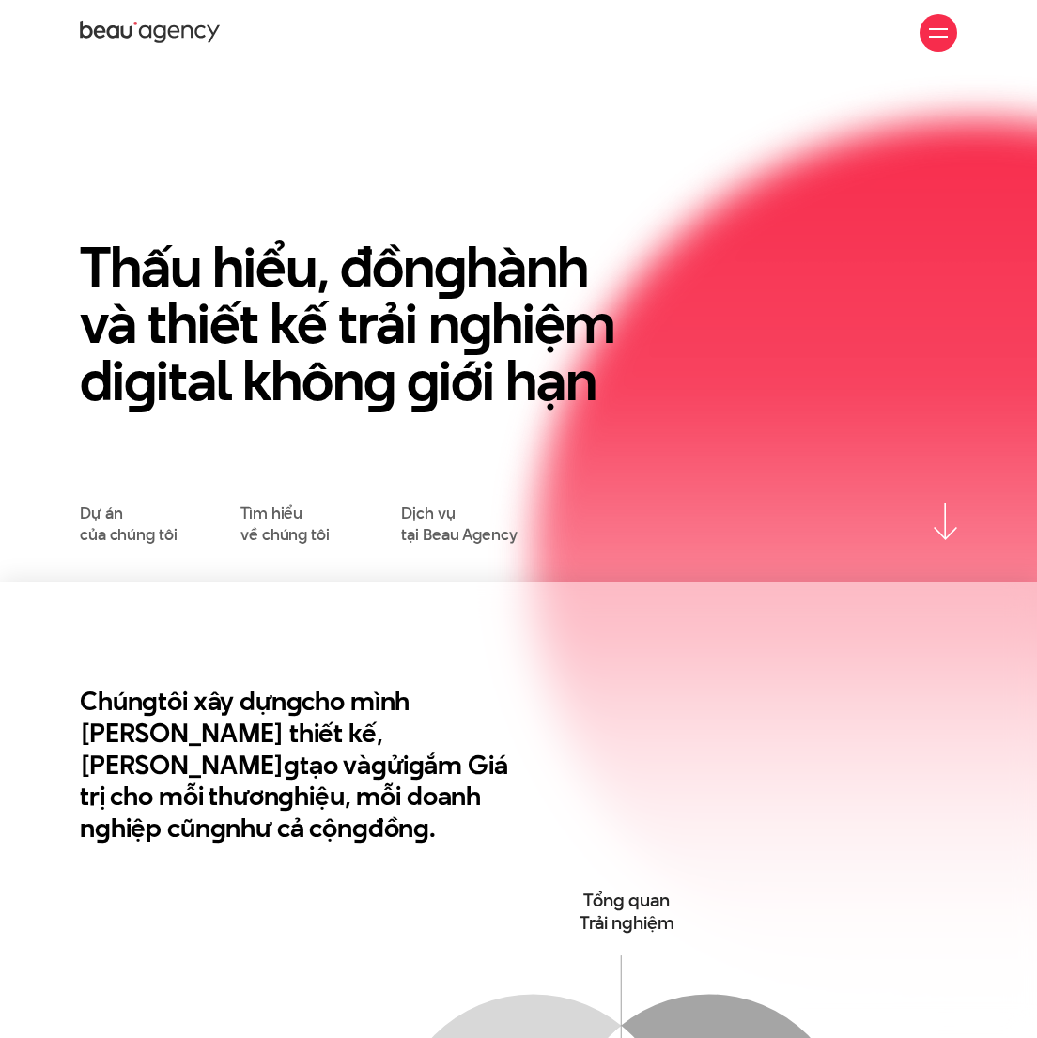
click at [1036, 520] on div "Thấu hiểu, đồn g hành và thiết kế trải n g hiệm di g ital khôn g g iới hạn Dự á…" at bounding box center [518, 343] width 1037 height 404
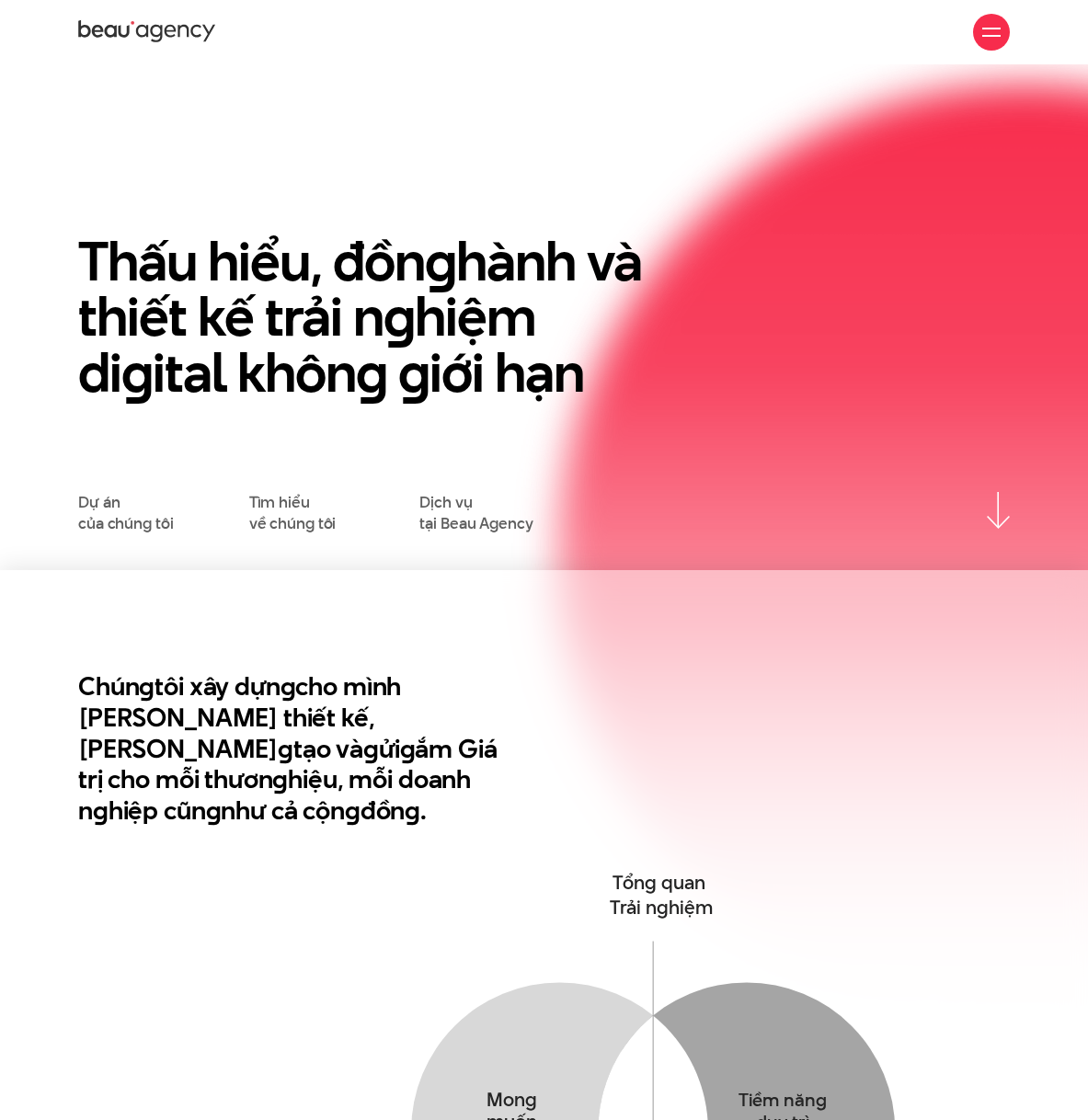
click at [655, 601] on section "Chún g tôi xây dựn g cho mình Tư duy thiết kế, Triết lý sán g tạo và g ửi g ắm …" at bounding box center [544, 1076] width 1088 height 1012
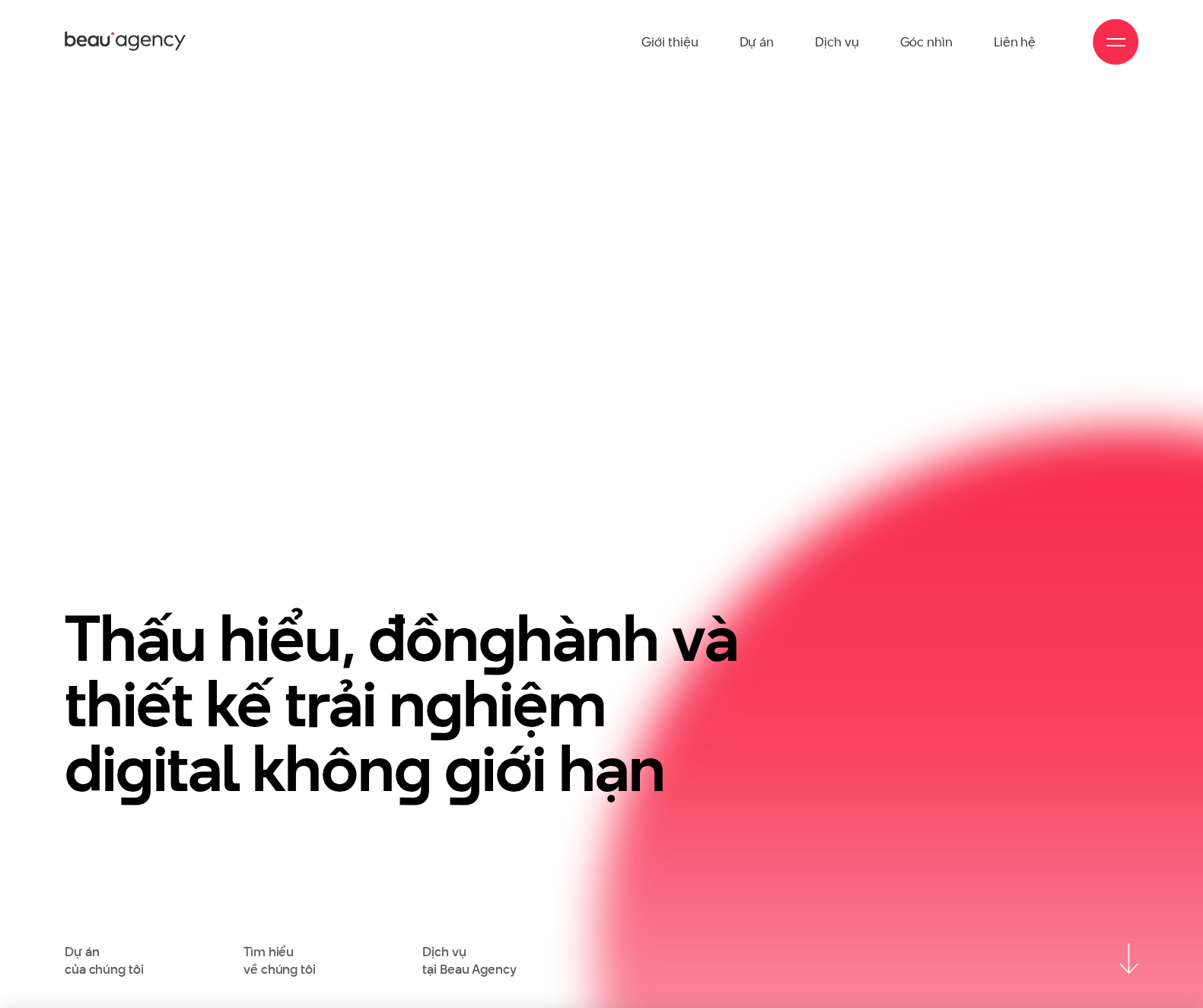
click at [867, 40] on div at bounding box center [1116, 41] width 45 height 45
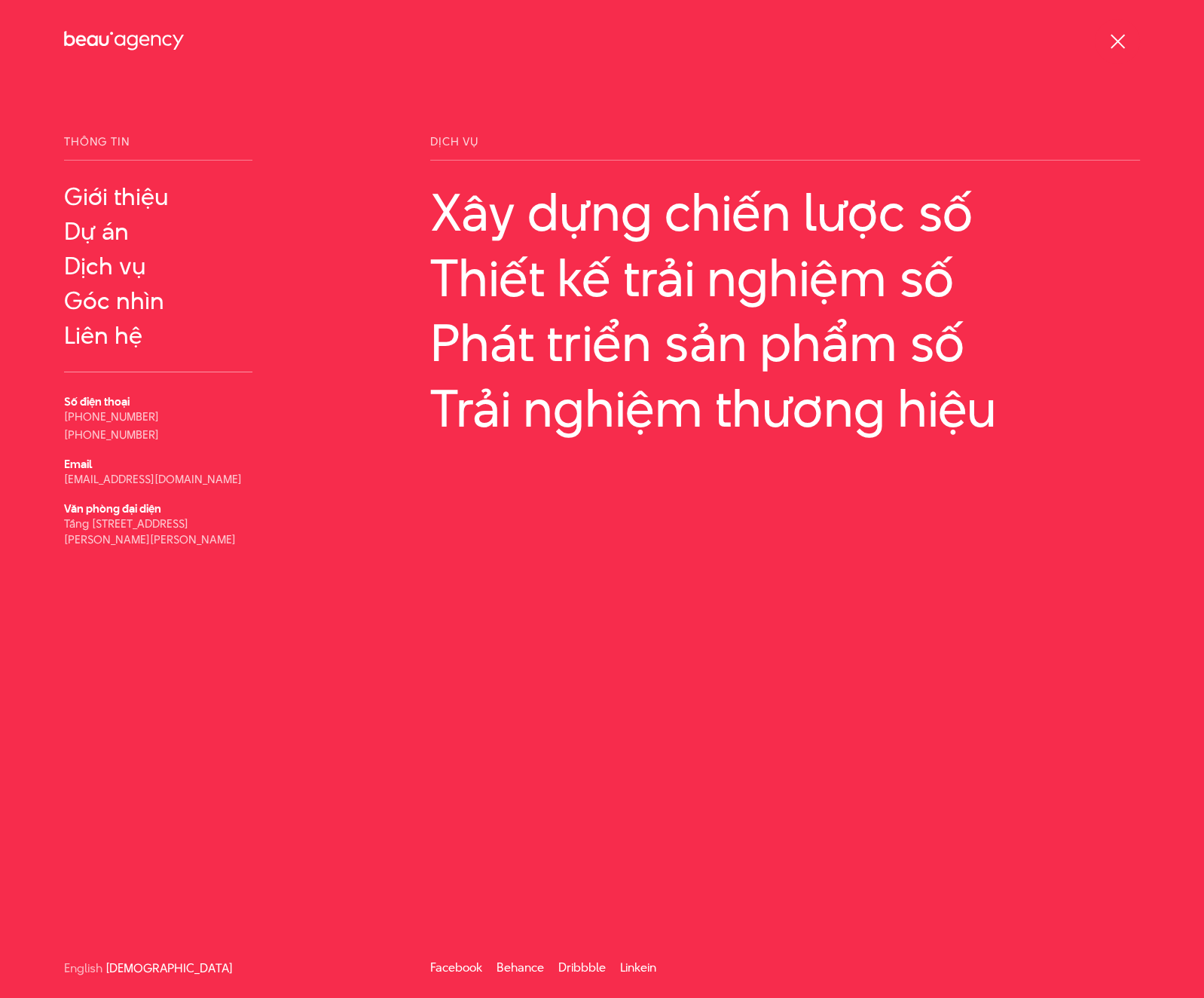
click at [858, 42] on span at bounding box center [1117, 41] width 14 height 14
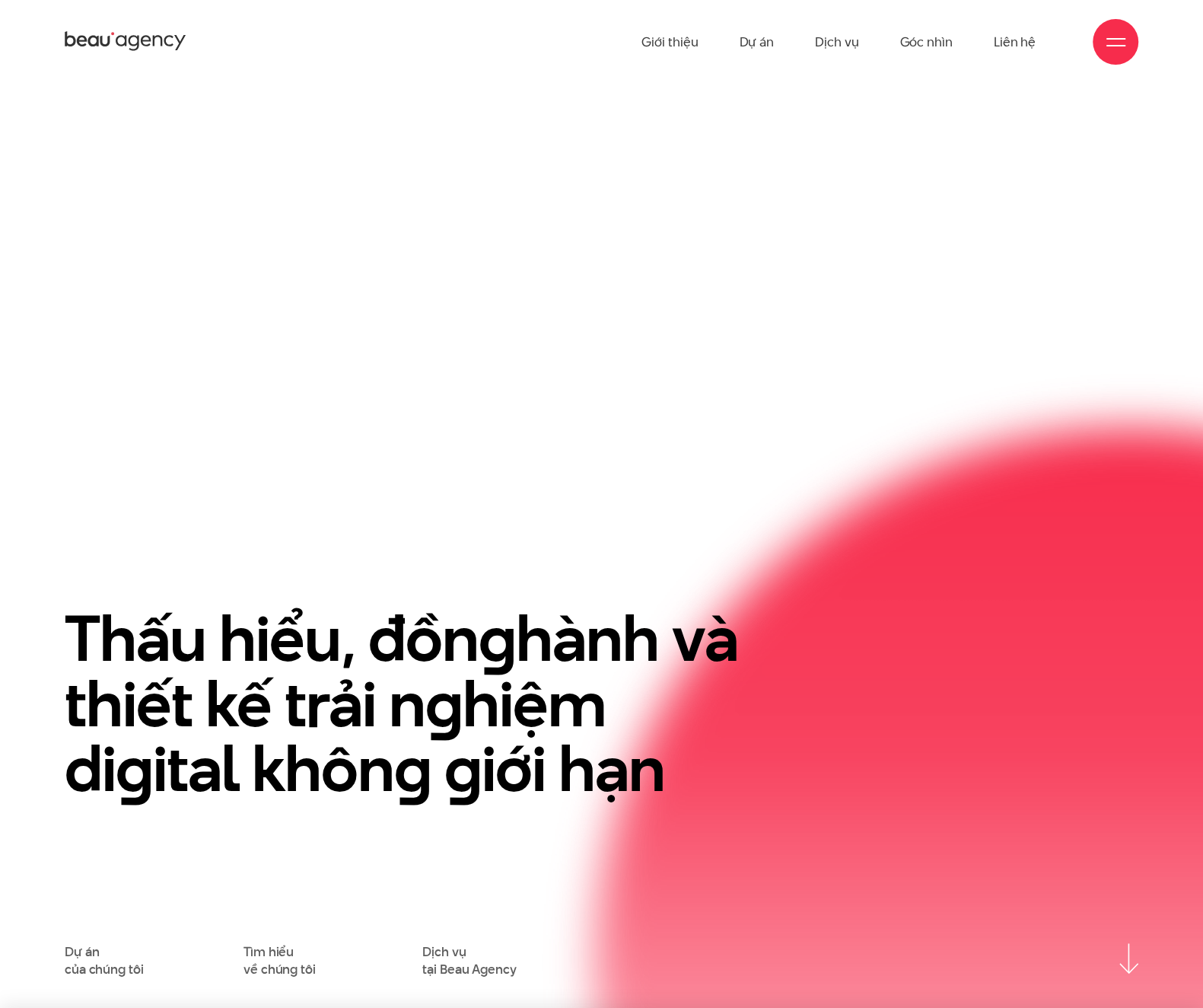
click at [867, 41] on div at bounding box center [1116, 41] width 19 height 19
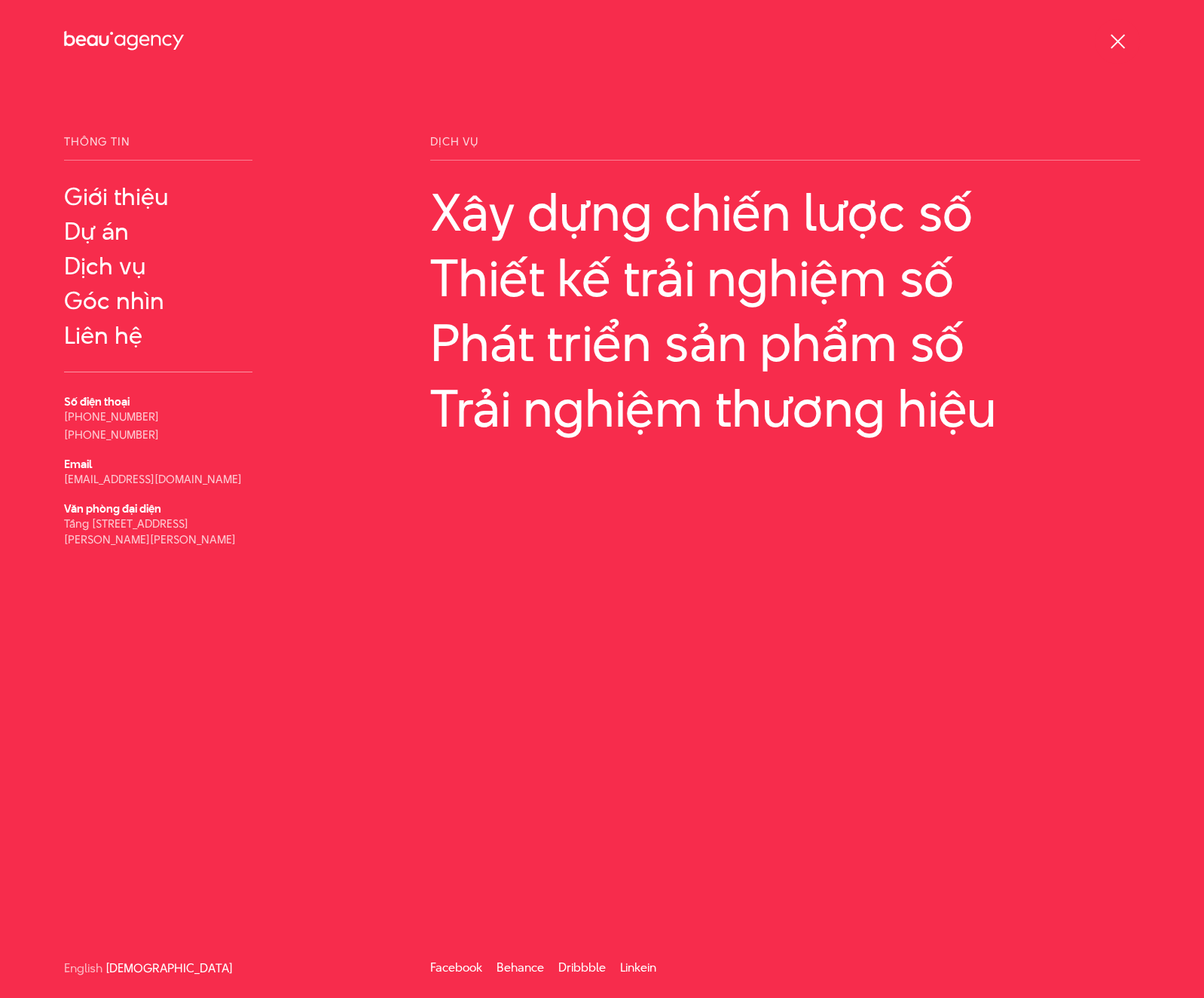
click at [795, 586] on div "Thông tin Giới thiệu Dự án Số điện thoại Email" at bounding box center [602, 555] width 1204 height 839
